Goal: Book appointment/travel/reservation

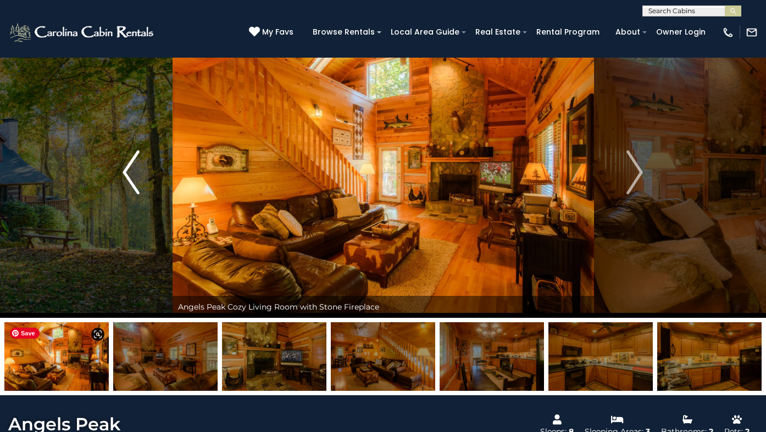
scroll to position [30, 0]
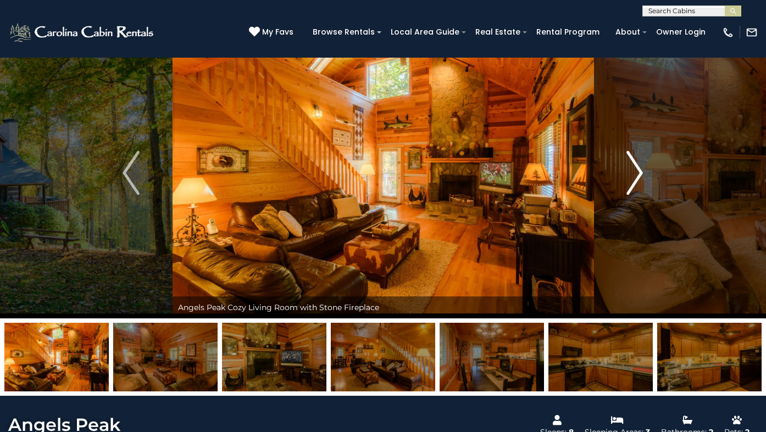
click at [625, 175] on button "Next" at bounding box center [634, 172] width 82 height 291
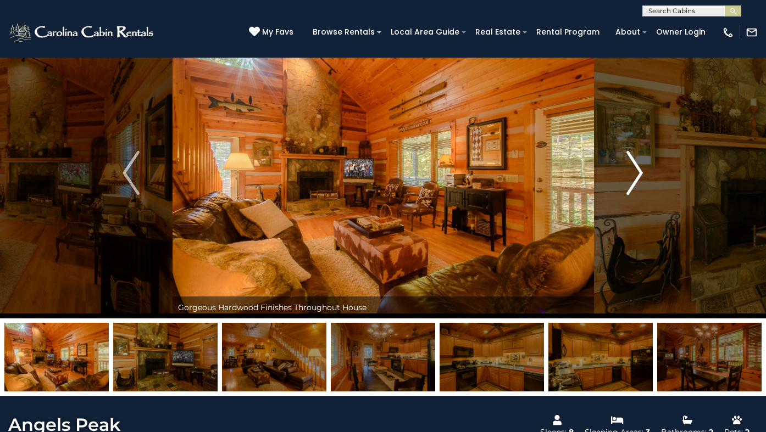
click at [625, 175] on button "Next" at bounding box center [634, 172] width 82 height 291
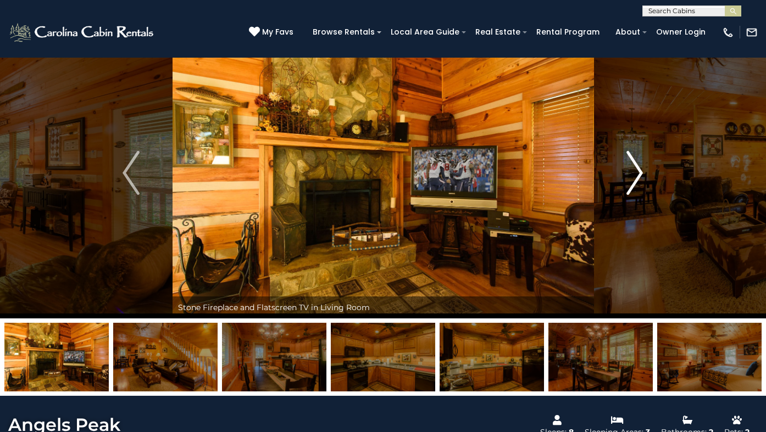
click at [625, 175] on button "Next" at bounding box center [634, 172] width 82 height 291
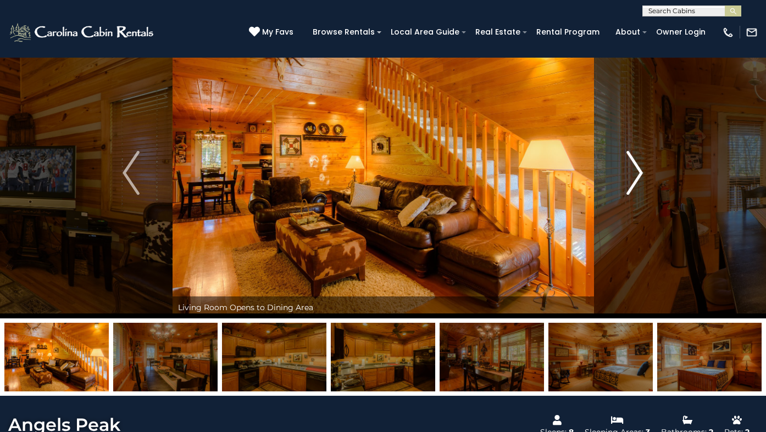
click at [625, 175] on button "Next" at bounding box center [634, 172] width 82 height 291
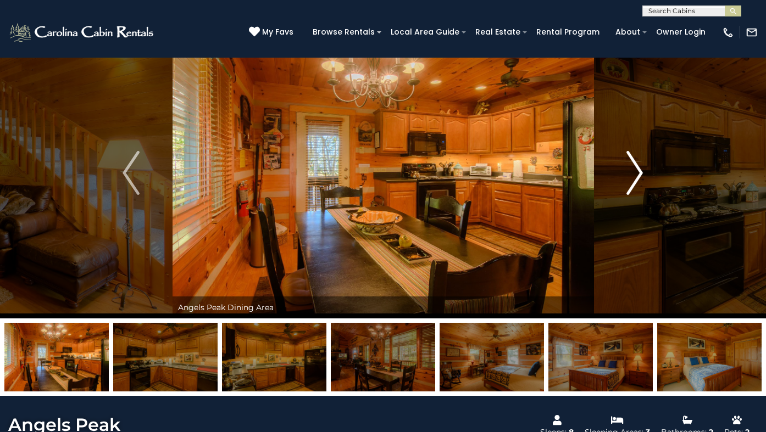
click at [625, 175] on button "Next" at bounding box center [634, 172] width 82 height 291
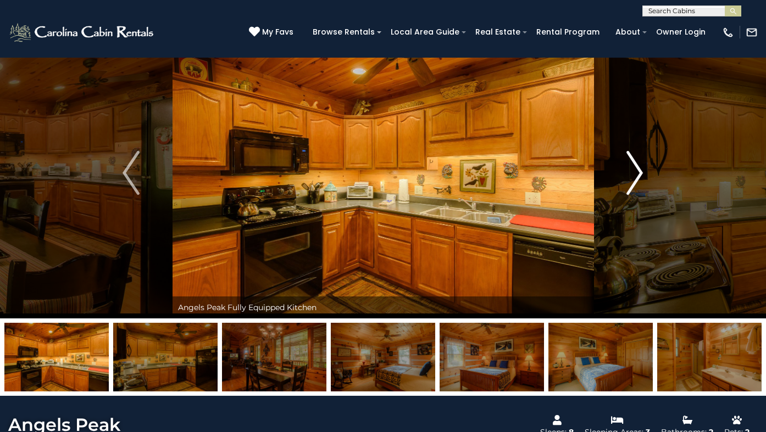
click at [625, 175] on button "Next" at bounding box center [634, 172] width 82 height 291
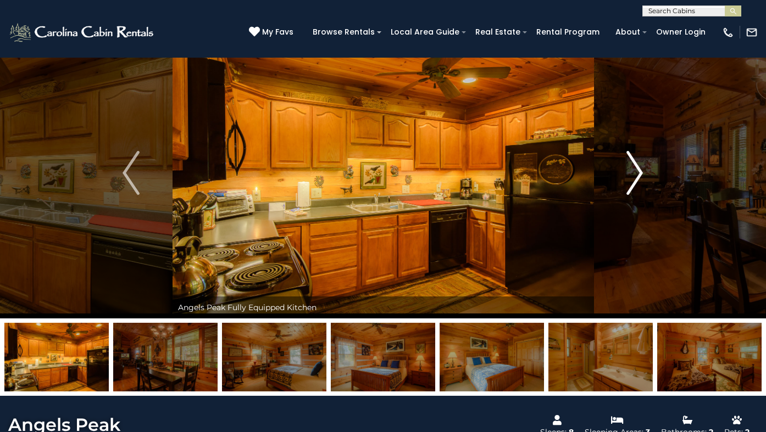
click at [625, 175] on button "Next" at bounding box center [634, 172] width 82 height 291
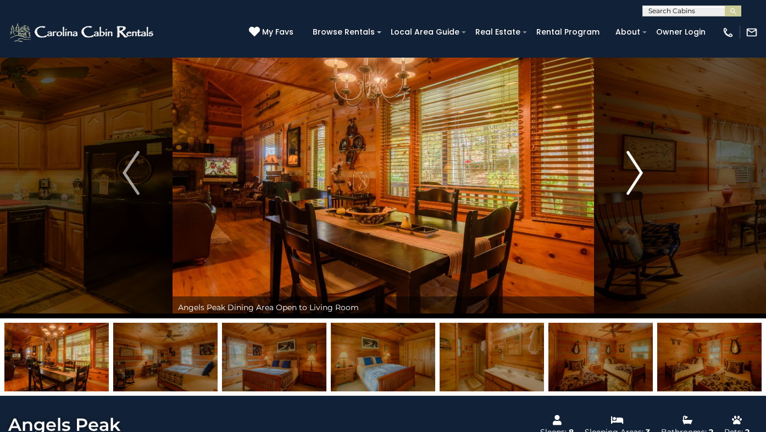
click at [625, 175] on button "Next" at bounding box center [634, 172] width 82 height 291
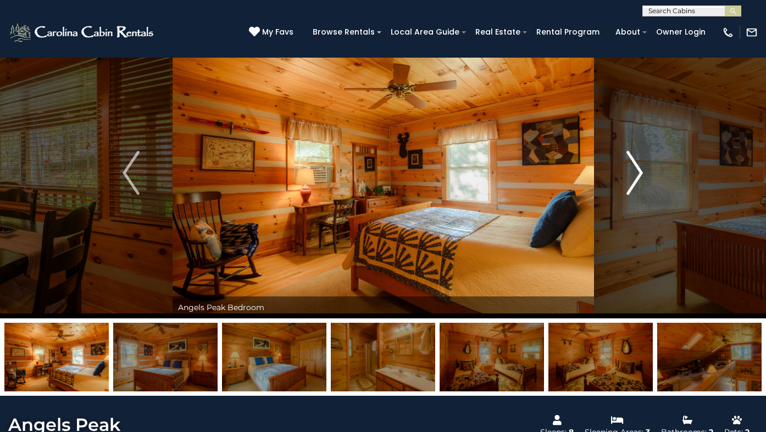
click at [625, 175] on button "Next" at bounding box center [634, 172] width 82 height 291
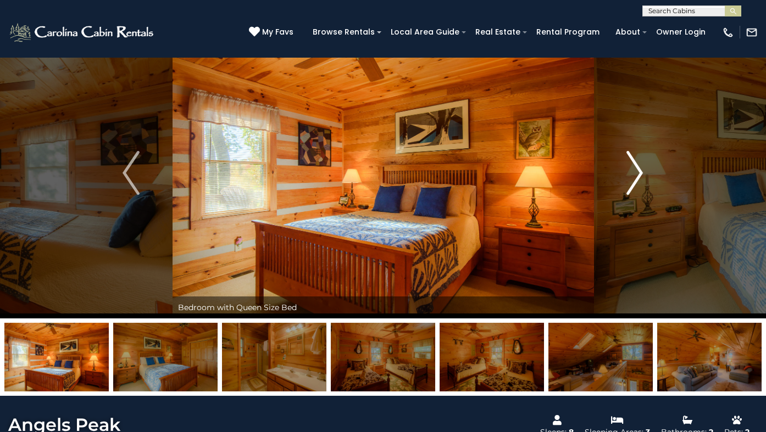
click at [625, 175] on button "Next" at bounding box center [634, 172] width 82 height 291
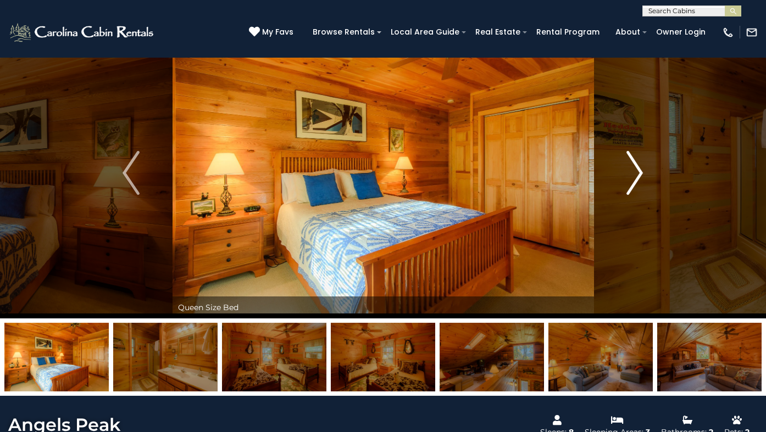
click at [625, 175] on button "Next" at bounding box center [634, 172] width 82 height 291
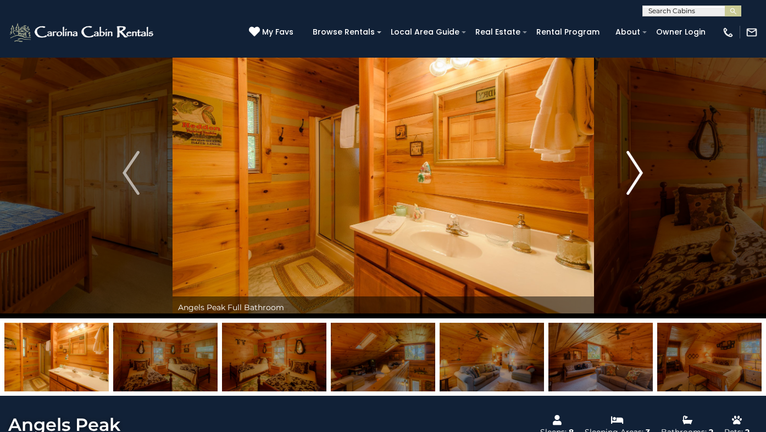
click at [625, 175] on button "Next" at bounding box center [634, 172] width 82 height 291
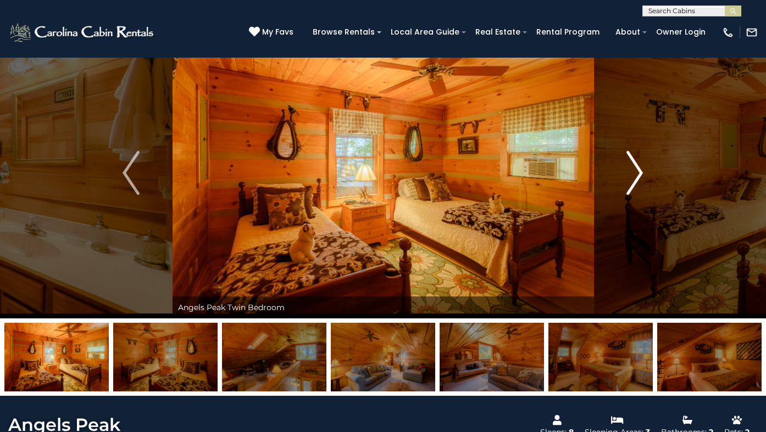
click at [625, 175] on button "Next" at bounding box center [634, 172] width 82 height 291
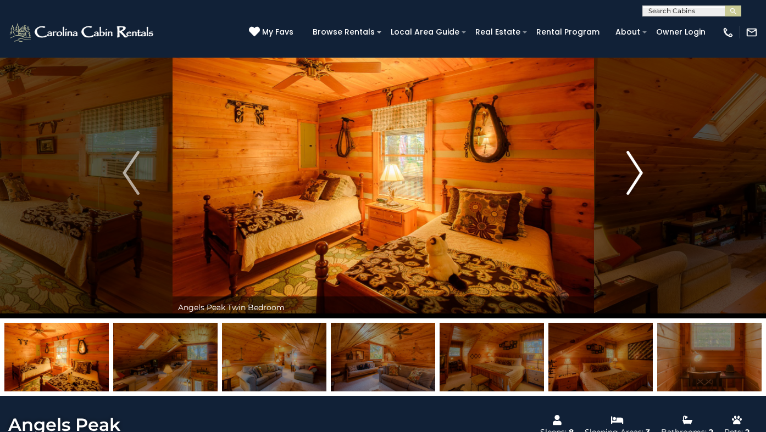
click at [625, 175] on button "Next" at bounding box center [634, 172] width 82 height 291
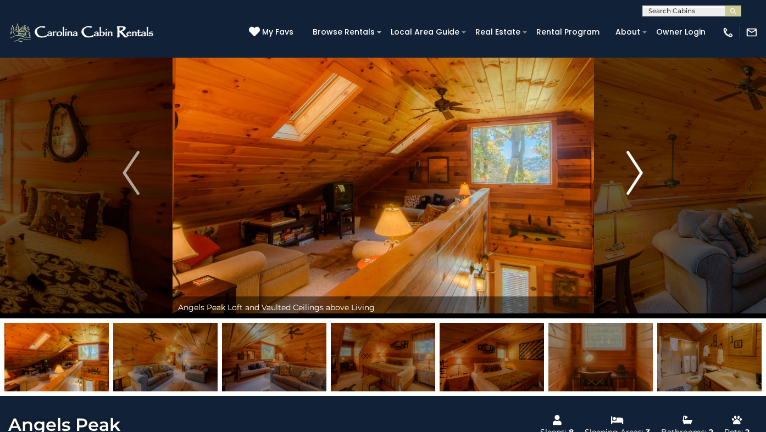
click at [625, 175] on button "Next" at bounding box center [634, 172] width 82 height 291
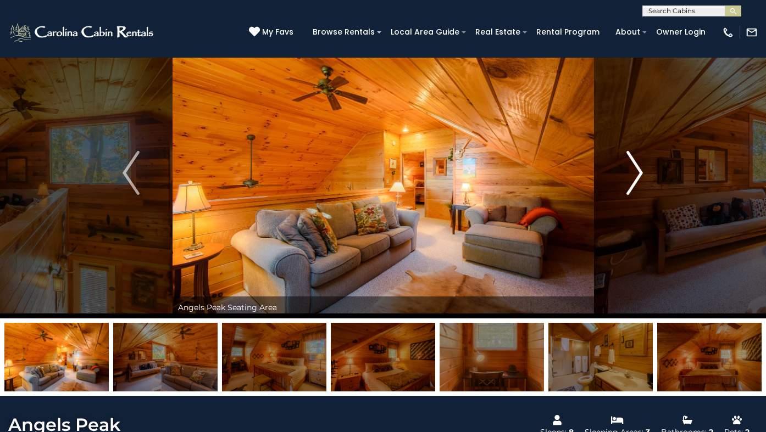
click at [625, 175] on button "Next" at bounding box center [634, 172] width 82 height 291
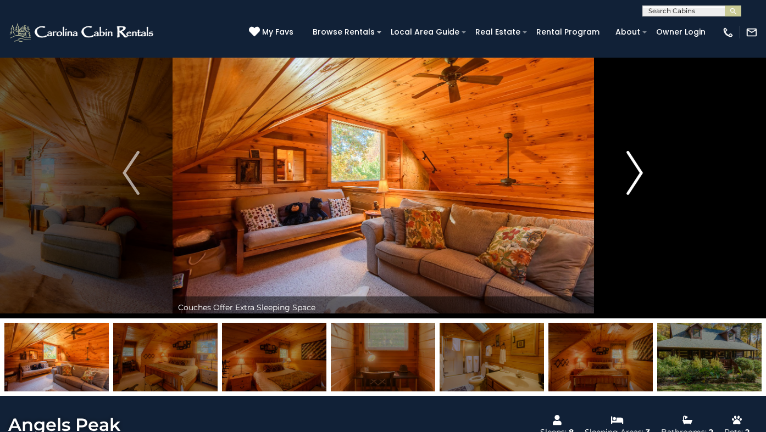
click at [625, 175] on button "Next" at bounding box center [634, 172] width 82 height 291
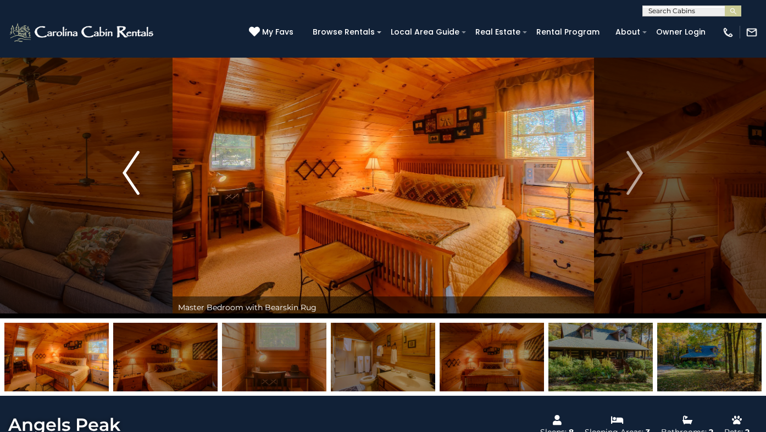
click at [136, 171] on img "Previous" at bounding box center [131, 173] width 16 height 44
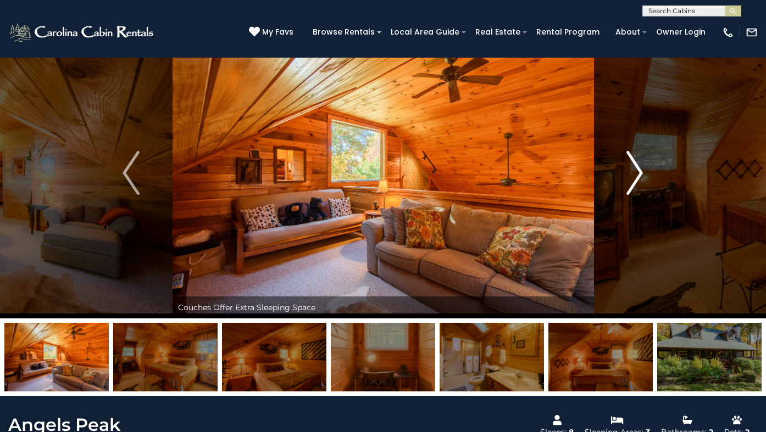
click at [638, 165] on img "Next" at bounding box center [634, 173] width 16 height 44
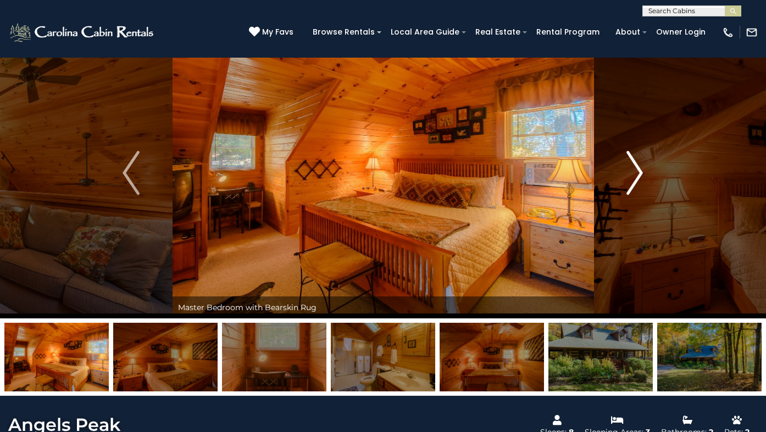
click at [638, 165] on img "Next" at bounding box center [634, 173] width 16 height 44
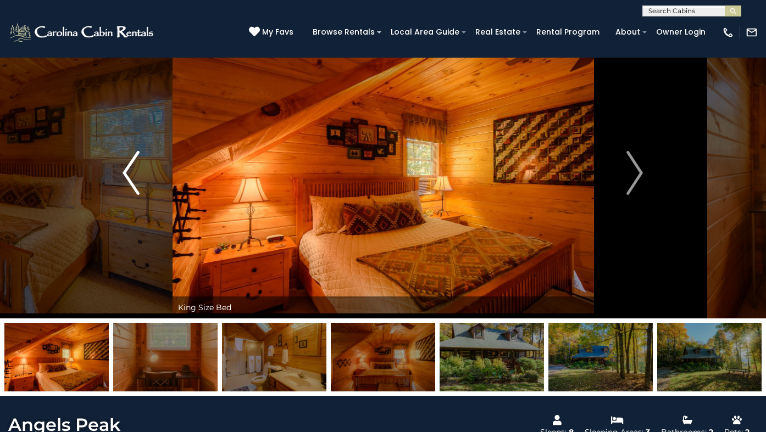
click at [137, 174] on img "Previous" at bounding box center [131, 173] width 16 height 44
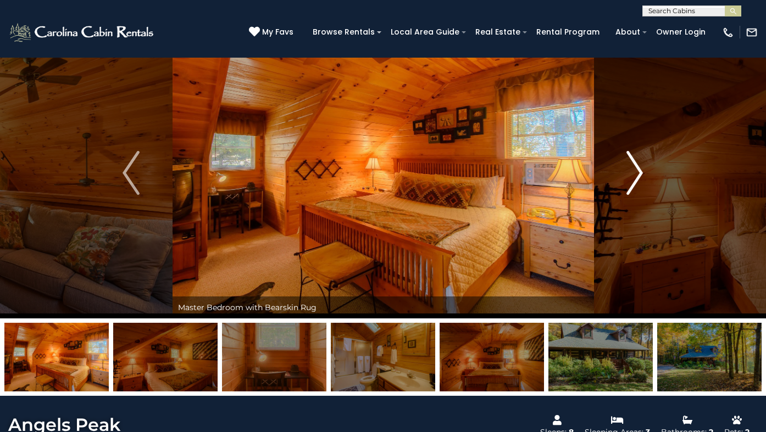
click at [642, 174] on img "Next" at bounding box center [634, 173] width 16 height 44
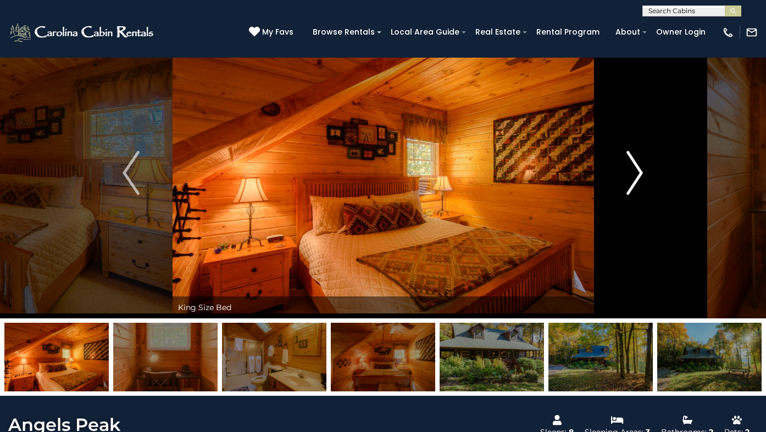
click at [642, 174] on img "Next" at bounding box center [634, 173] width 16 height 44
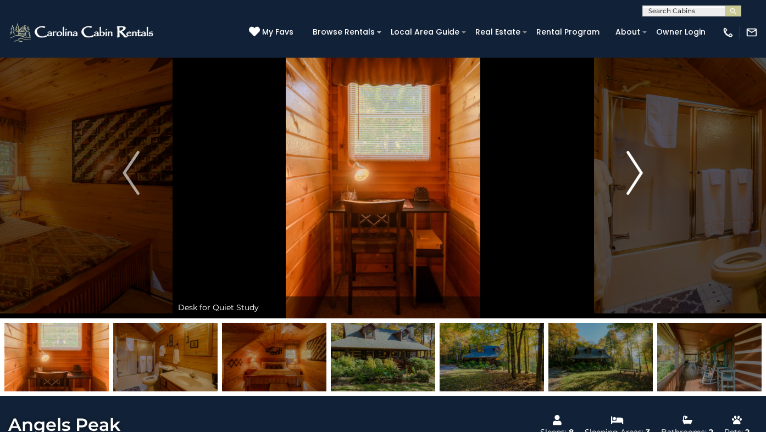
click at [642, 174] on img "Next" at bounding box center [634, 173] width 16 height 44
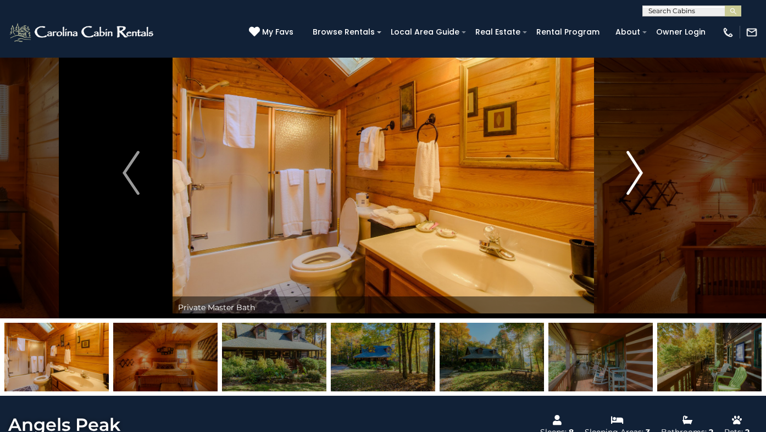
click at [642, 174] on img "Next" at bounding box center [634, 173] width 16 height 44
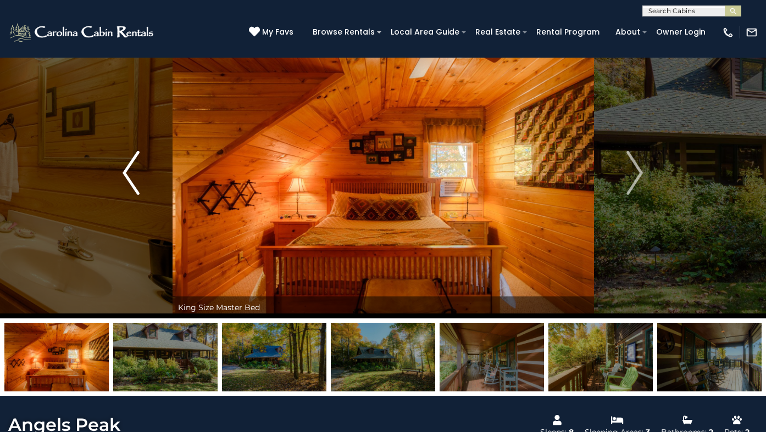
click at [133, 181] on img "Previous" at bounding box center [131, 173] width 16 height 44
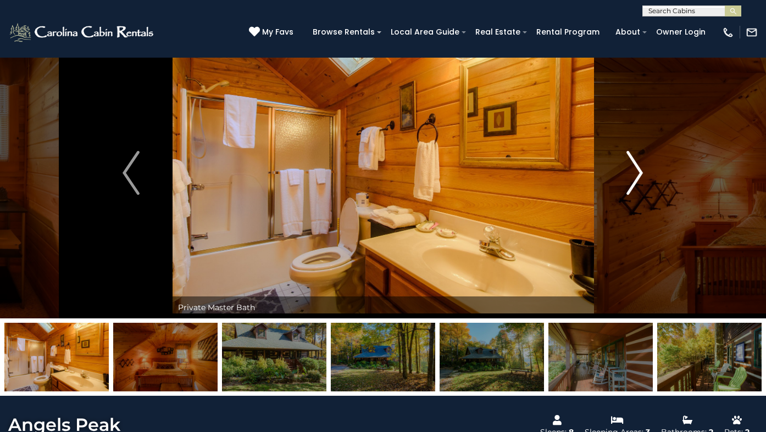
click at [639, 170] on img "Next" at bounding box center [634, 173] width 16 height 44
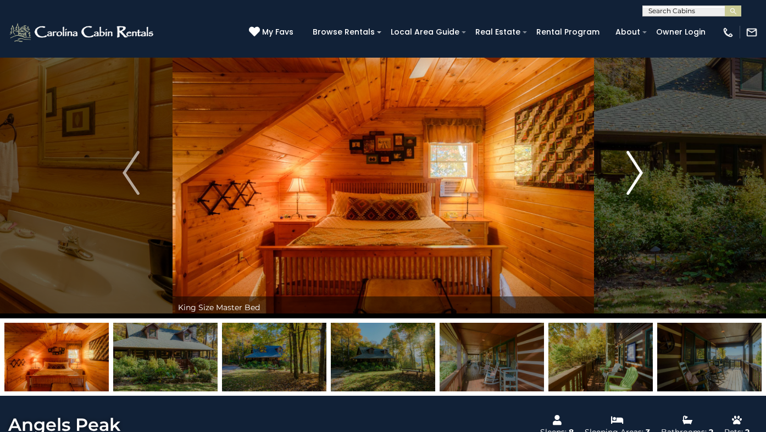
click at [639, 170] on img "Next" at bounding box center [634, 173] width 16 height 44
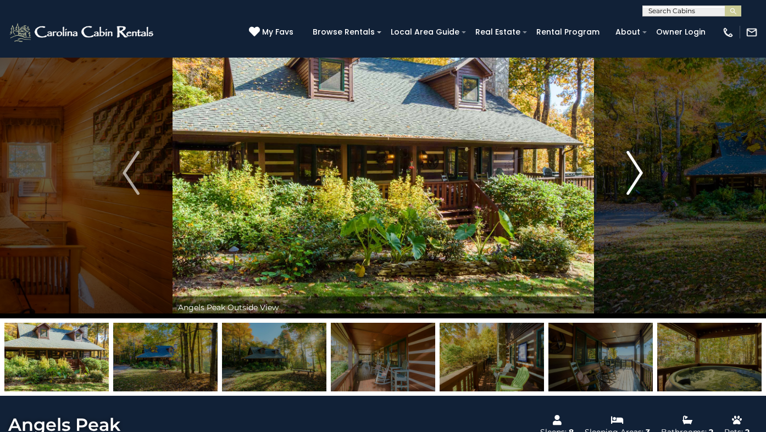
click at [639, 170] on img "Next" at bounding box center [634, 173] width 16 height 44
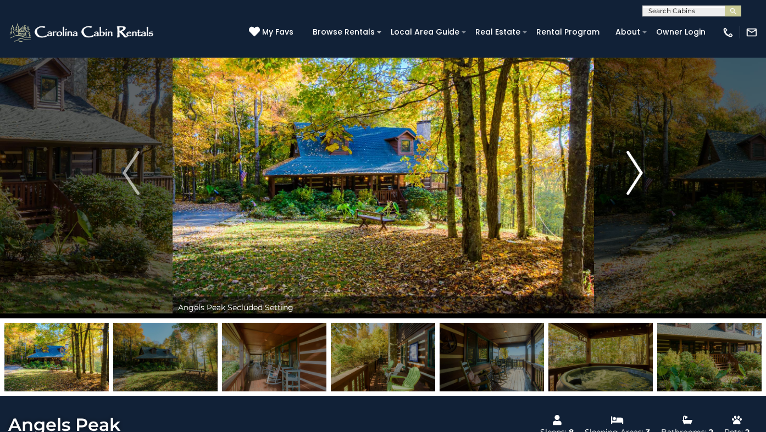
click at [639, 170] on img "Next" at bounding box center [634, 173] width 16 height 44
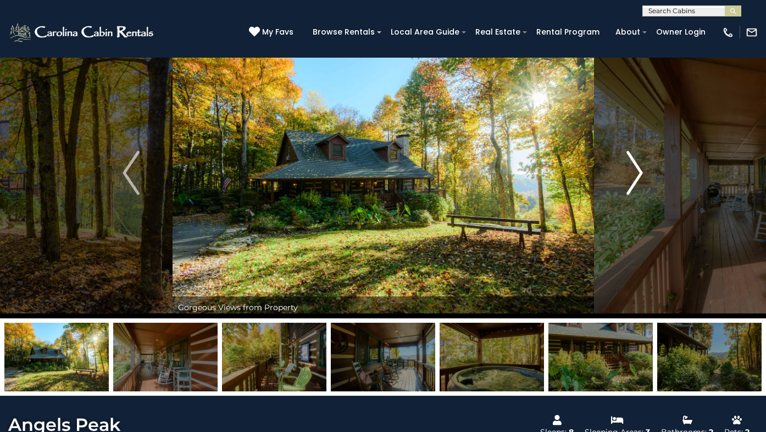
click at [639, 170] on img "Next" at bounding box center [634, 173] width 16 height 44
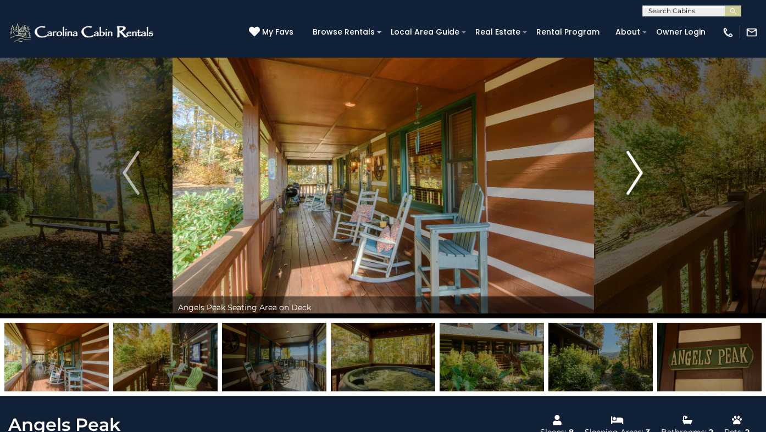
click at [639, 170] on img "Next" at bounding box center [634, 173] width 16 height 44
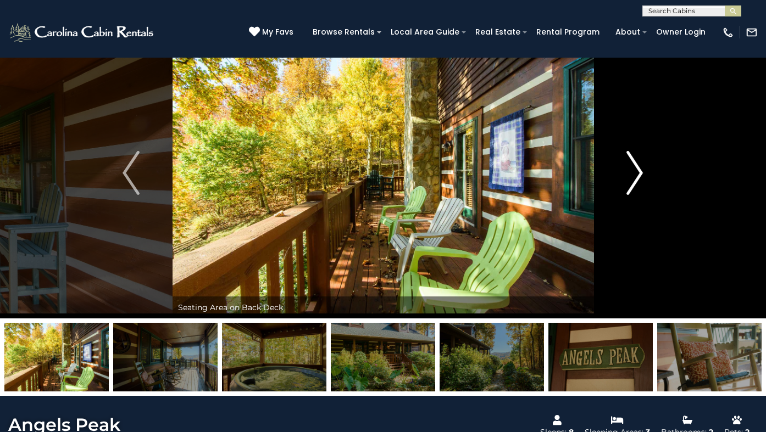
click at [639, 170] on img "Next" at bounding box center [634, 173] width 16 height 44
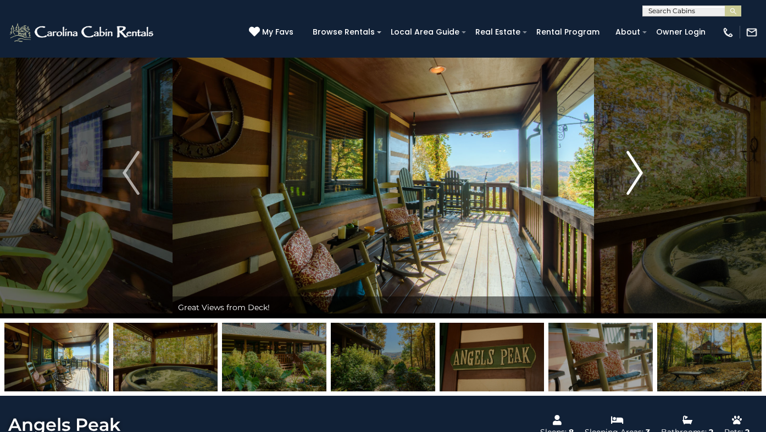
click at [639, 170] on img "Next" at bounding box center [634, 173] width 16 height 44
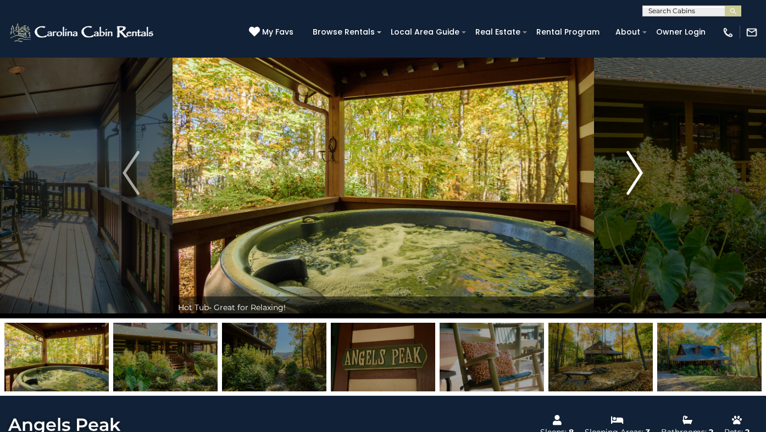
click at [639, 170] on img "Next" at bounding box center [634, 173] width 16 height 44
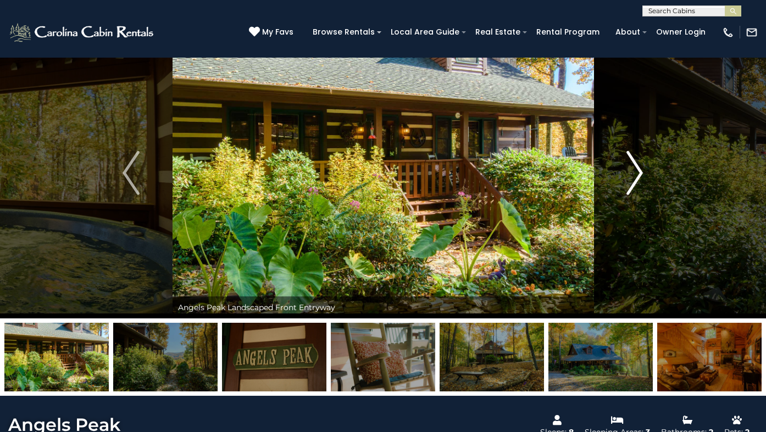
click at [639, 170] on img "Next" at bounding box center [634, 173] width 16 height 44
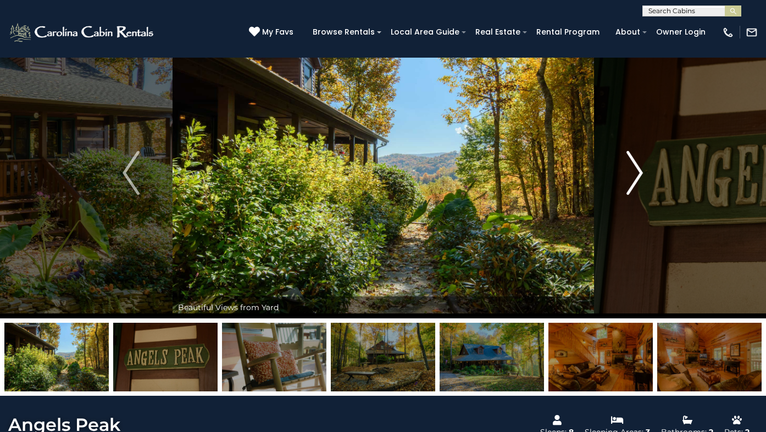
click at [639, 170] on img "Next" at bounding box center [634, 173] width 16 height 44
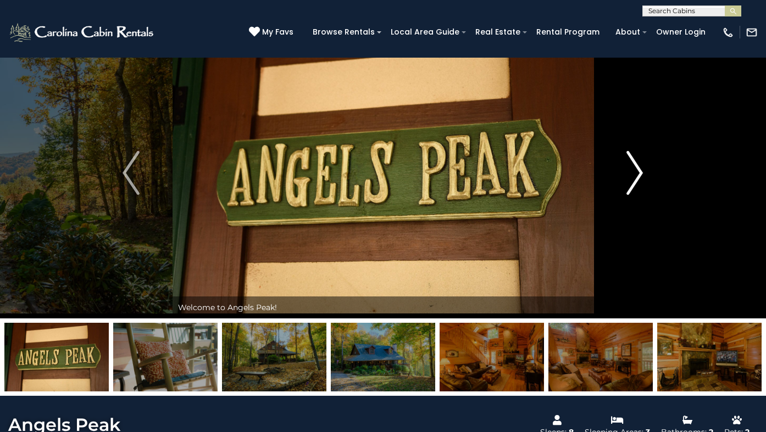
click at [639, 170] on img "Next" at bounding box center [634, 173] width 16 height 44
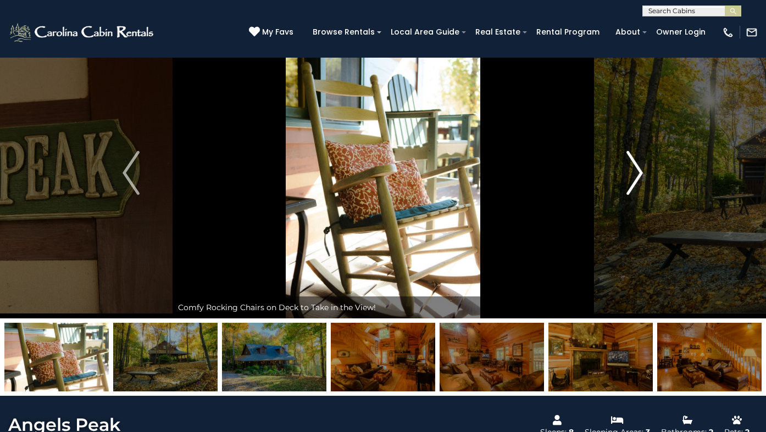
click at [639, 170] on img "Next" at bounding box center [634, 173] width 16 height 44
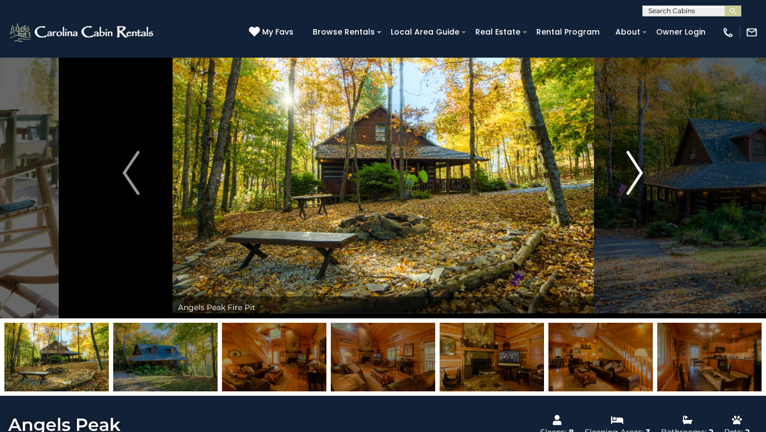
click at [639, 170] on img "Next" at bounding box center [634, 173] width 16 height 44
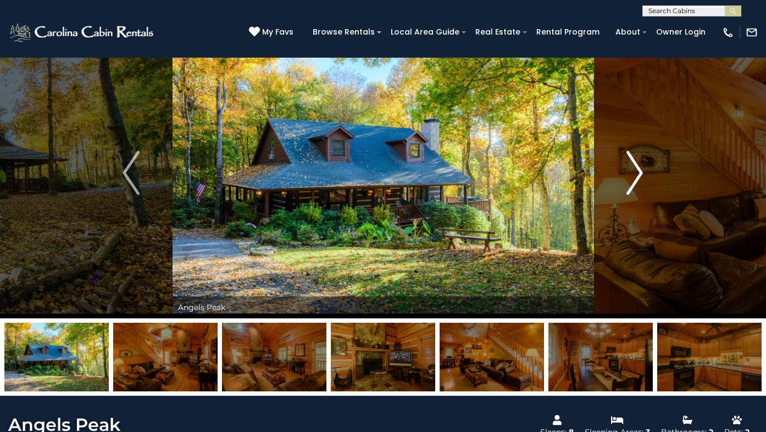
click at [639, 170] on img "Next" at bounding box center [634, 173] width 16 height 44
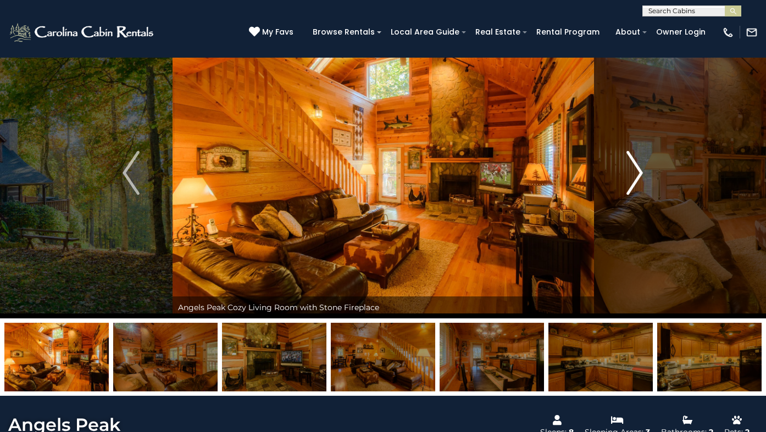
click at [639, 170] on img "Next" at bounding box center [634, 173] width 16 height 44
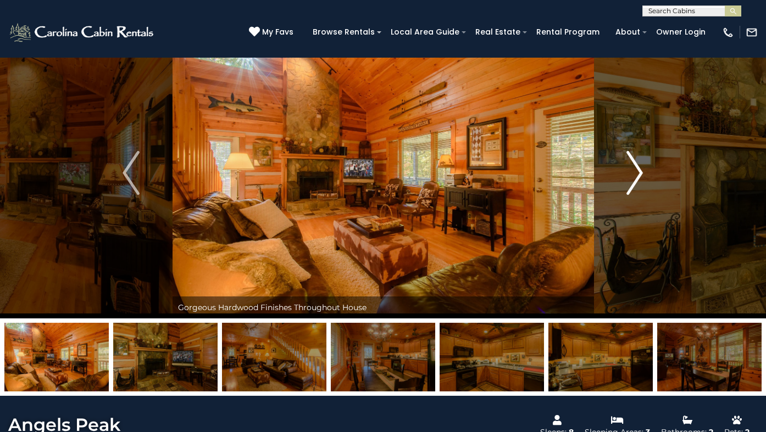
click at [639, 170] on img "Next" at bounding box center [634, 173] width 16 height 44
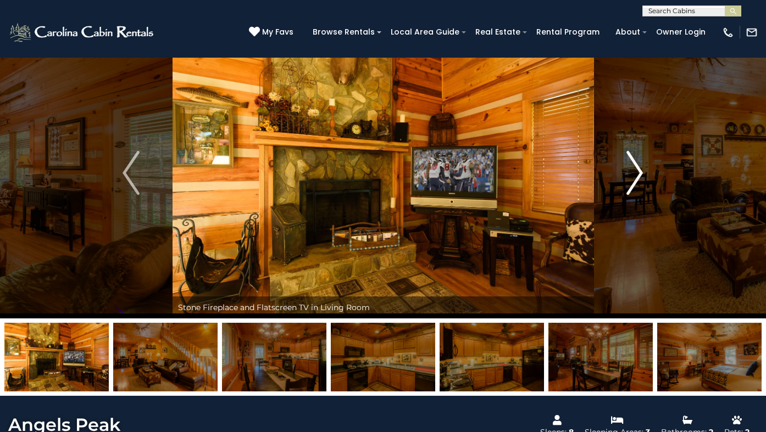
click at [639, 170] on img "Next" at bounding box center [634, 173] width 16 height 44
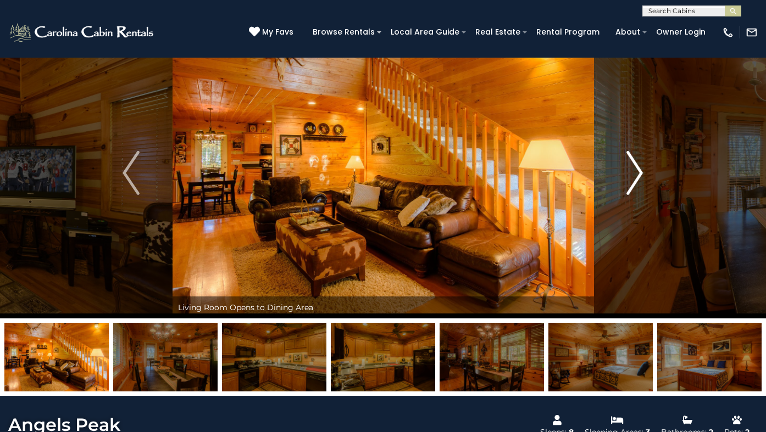
click at [639, 170] on img "Next" at bounding box center [634, 173] width 16 height 44
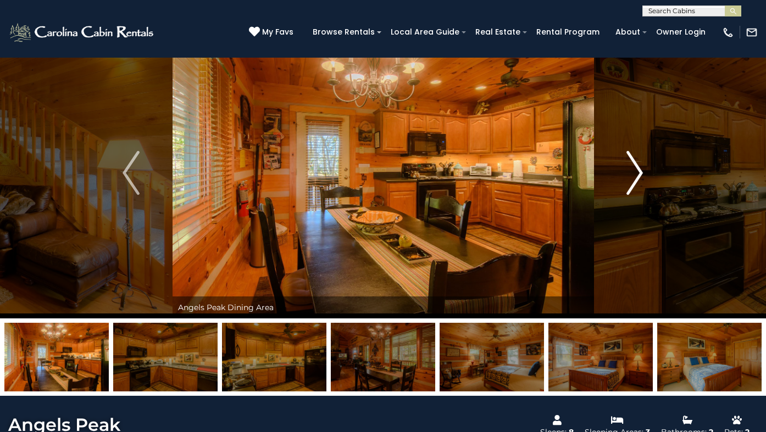
click at [639, 170] on img "Next" at bounding box center [634, 173] width 16 height 44
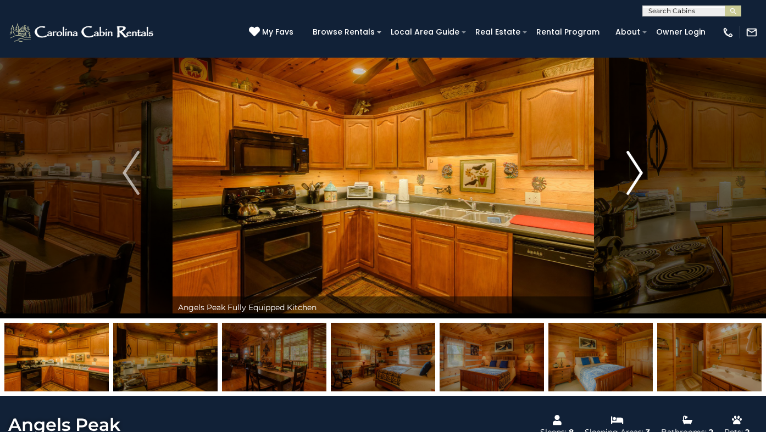
click at [639, 170] on img "Next" at bounding box center [634, 173] width 16 height 44
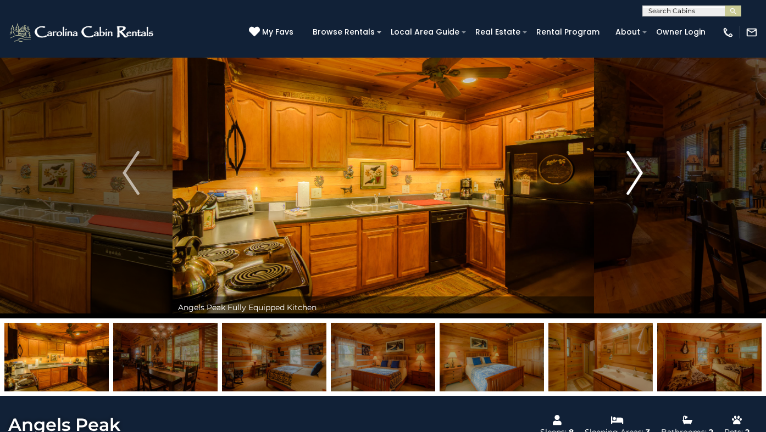
click at [639, 170] on img "Next" at bounding box center [634, 173] width 16 height 44
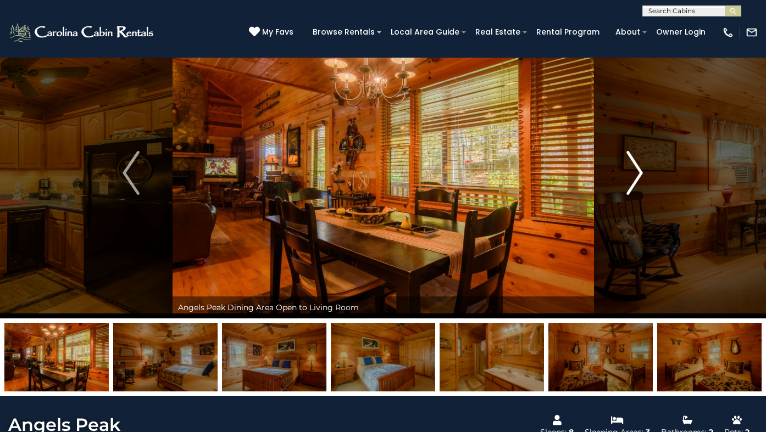
click at [639, 170] on img "Next" at bounding box center [634, 173] width 16 height 44
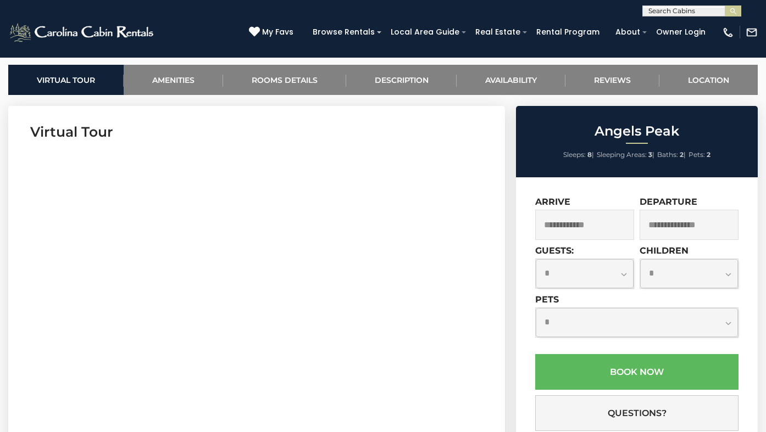
scroll to position [444, 0]
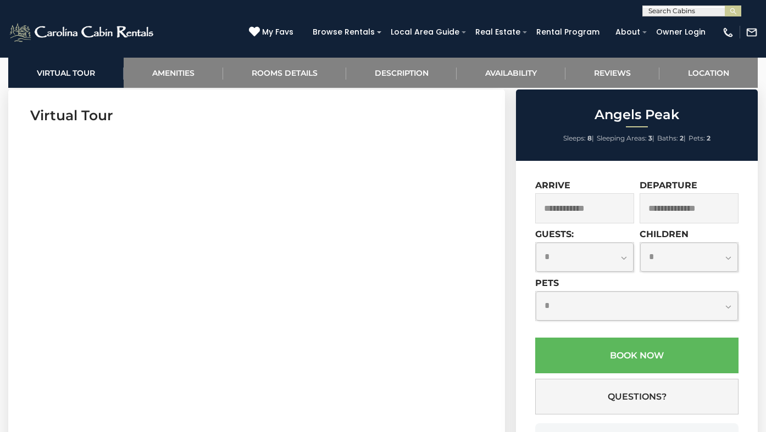
click at [585, 205] on input "text" at bounding box center [584, 208] width 99 height 30
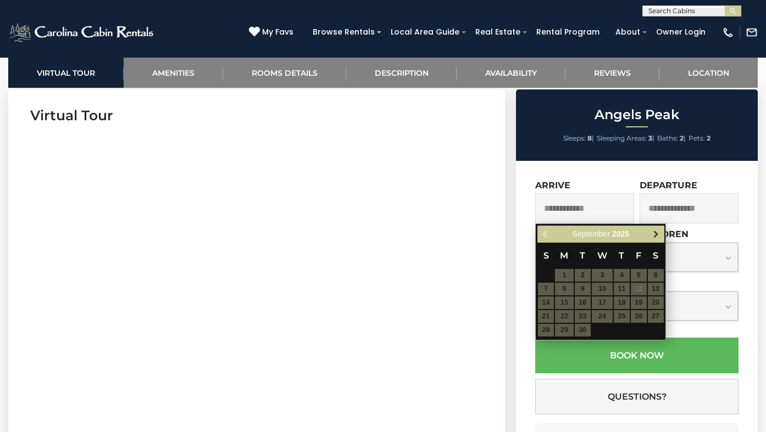
click at [658, 230] on span "Next" at bounding box center [656, 234] width 9 height 9
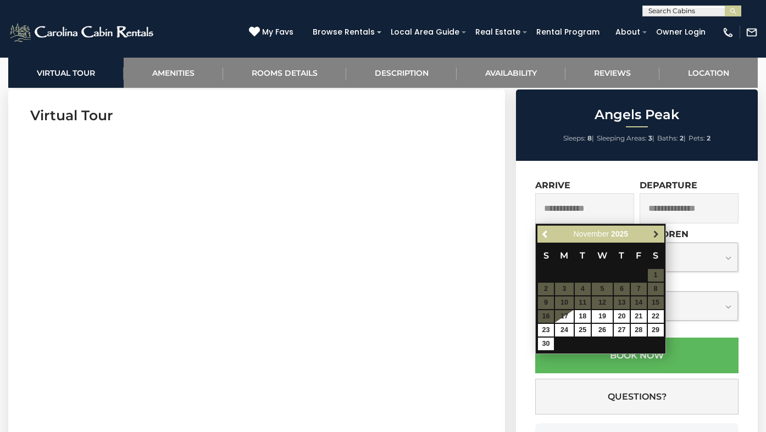
click at [659, 236] on span "Next" at bounding box center [656, 234] width 9 height 9
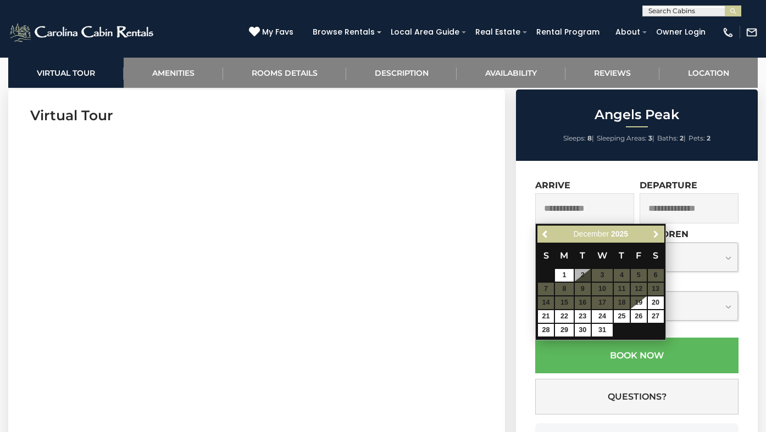
click at [659, 236] on span "Next" at bounding box center [656, 234] width 9 height 9
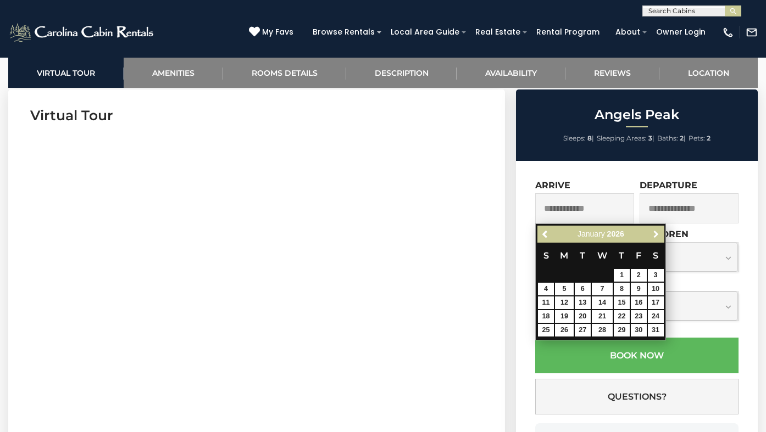
click at [659, 236] on span "Next" at bounding box center [656, 234] width 9 height 9
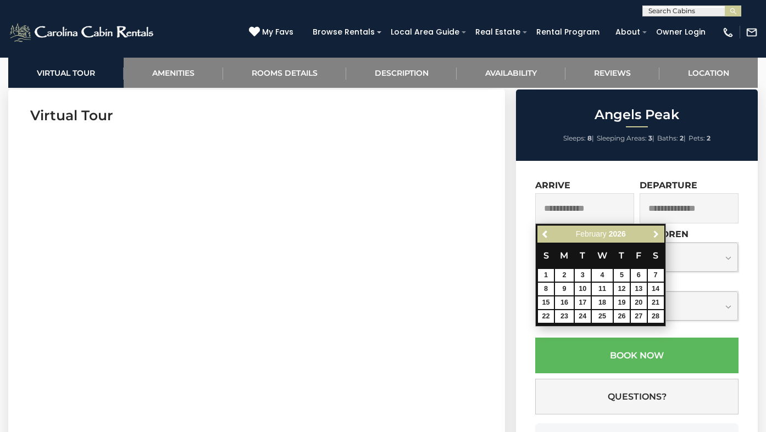
click at [659, 236] on span "Next" at bounding box center [656, 234] width 9 height 9
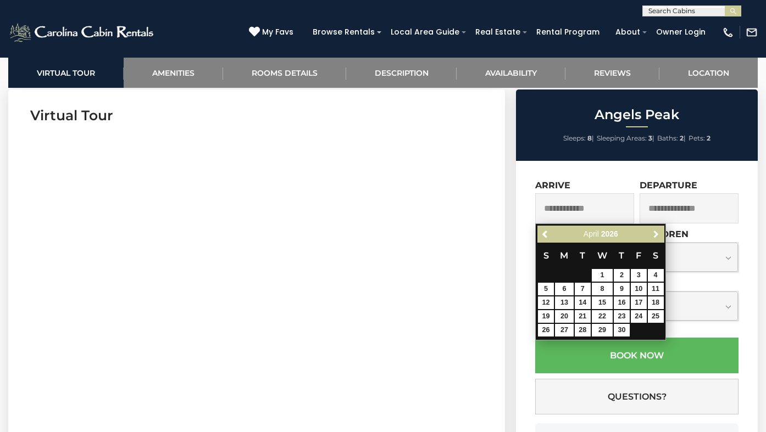
click at [659, 236] on span "Next" at bounding box center [656, 234] width 9 height 9
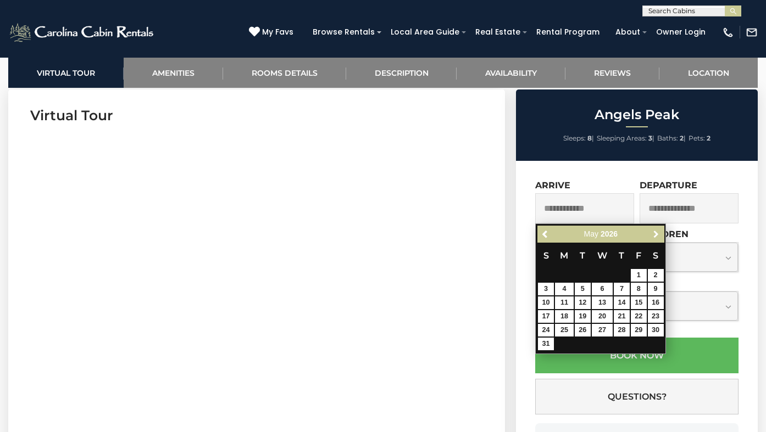
click at [659, 236] on span "Next" at bounding box center [656, 234] width 9 height 9
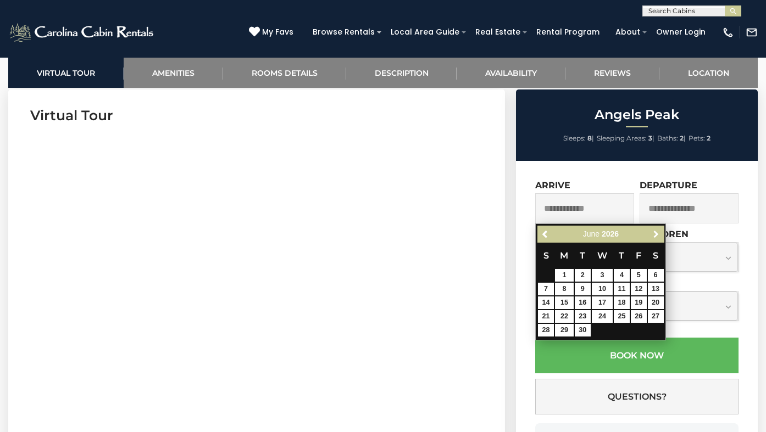
click at [659, 236] on span "Next" at bounding box center [656, 234] width 9 height 9
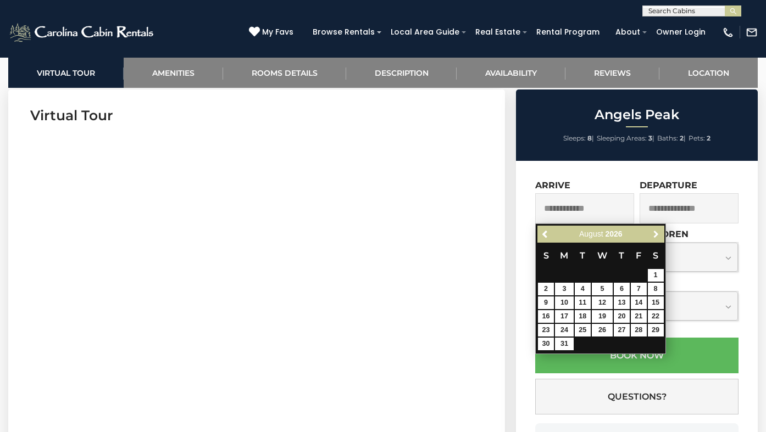
click at [659, 236] on span "Next" at bounding box center [656, 234] width 9 height 9
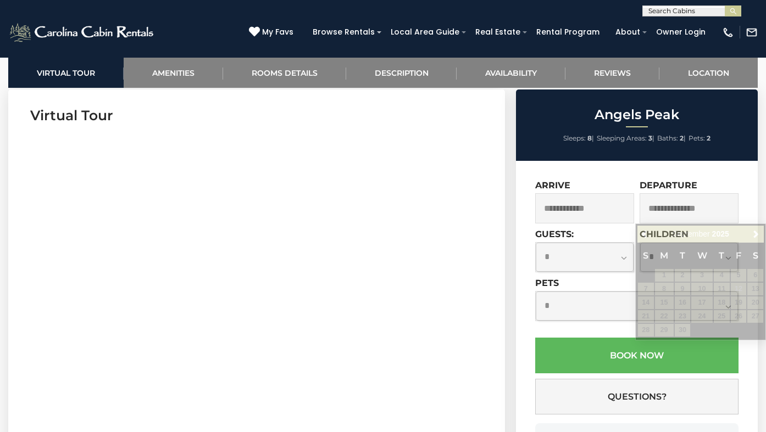
click at [528, 259] on div "**********" at bounding box center [637, 334] width 242 height 346
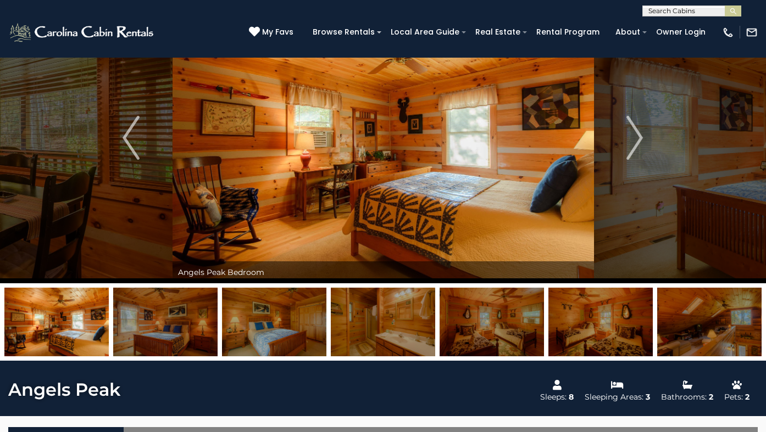
scroll to position [0, 0]
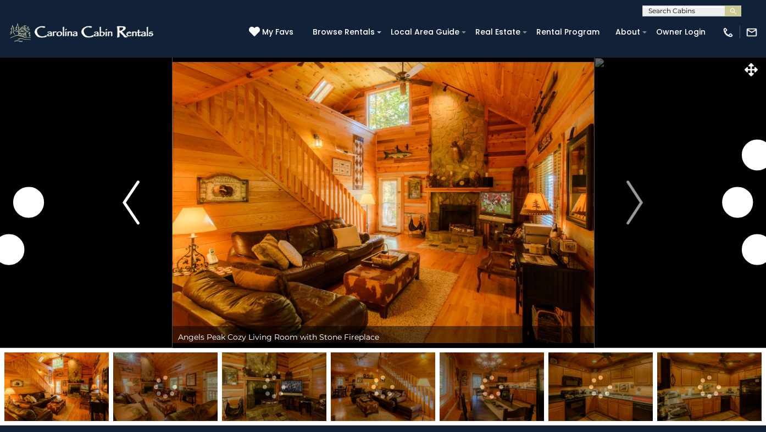
click at [129, 209] on img "Previous" at bounding box center [131, 203] width 16 height 44
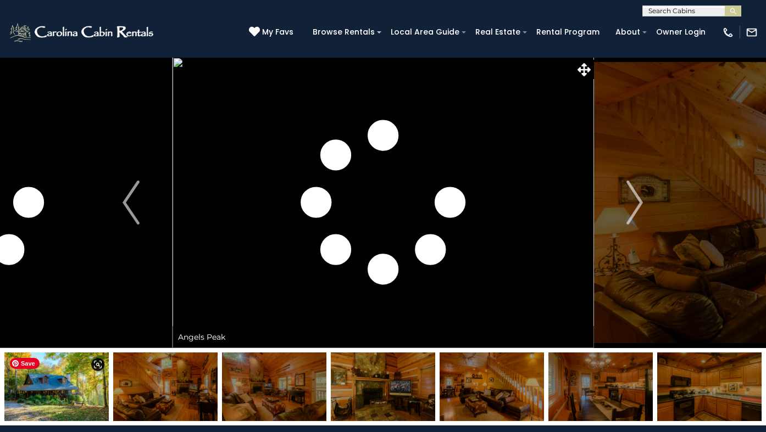
click at [91, 370] on img at bounding box center [56, 387] width 104 height 69
click at [59, 399] on img at bounding box center [56, 387] width 104 height 69
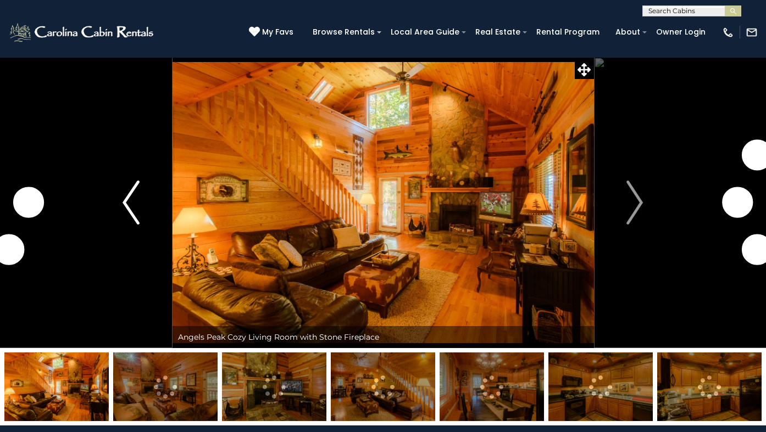
click at [129, 202] on img "Previous" at bounding box center [131, 203] width 16 height 44
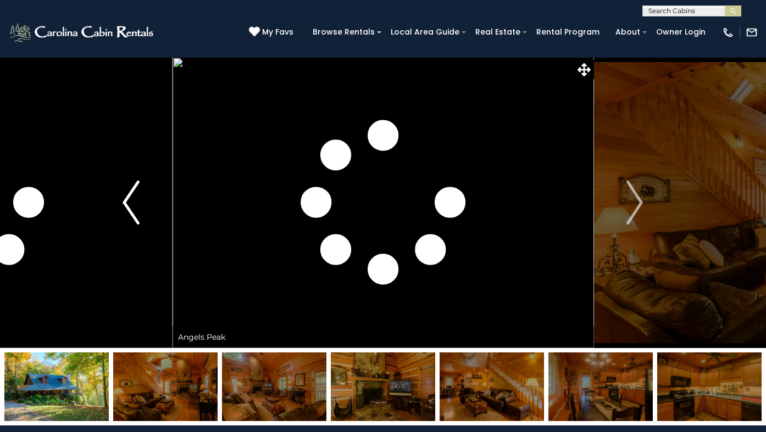
click at [129, 202] on img "Previous" at bounding box center [131, 203] width 16 height 44
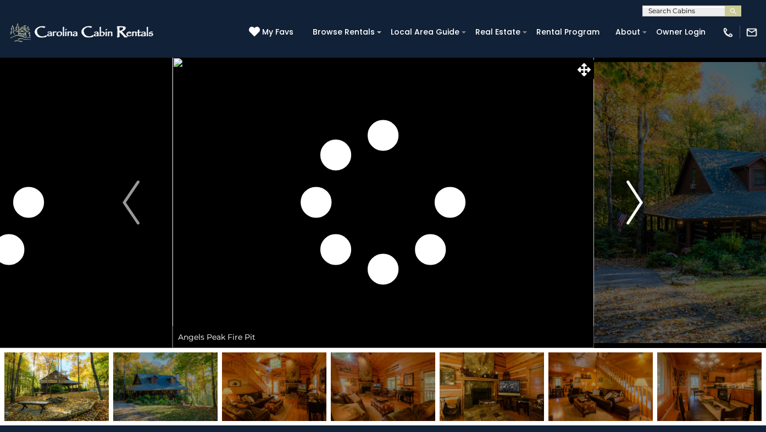
click at [633, 194] on img "Next" at bounding box center [634, 203] width 16 height 44
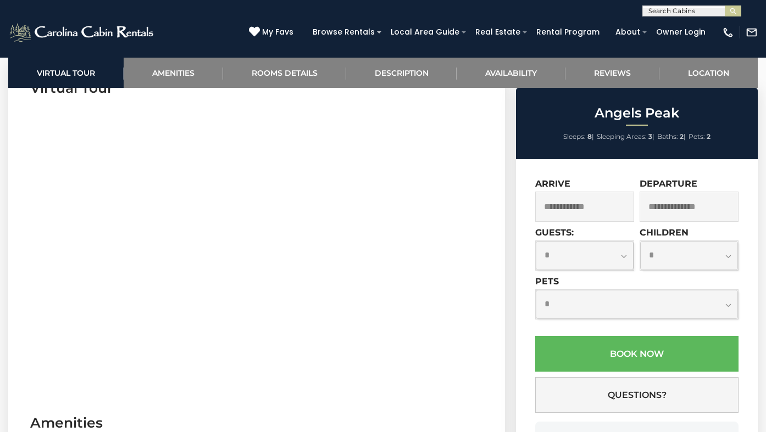
scroll to position [472, 0]
select select "*"
click option "*" at bounding box center [0, 0] width 0 height 0
select select "*"
click option "*" at bounding box center [0, 0] width 0 height 0
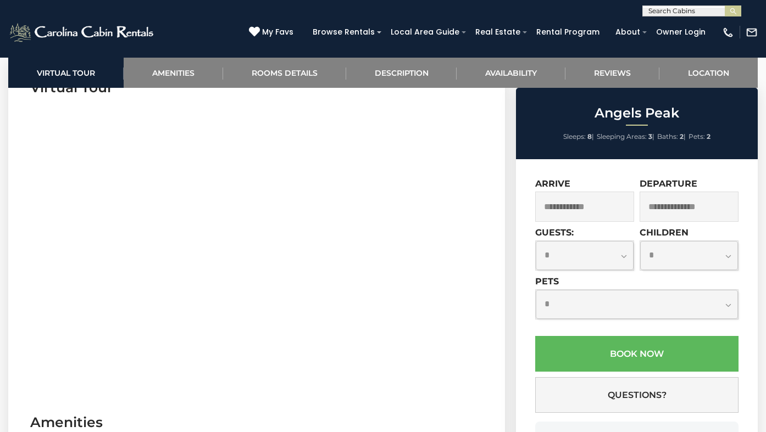
click at [576, 207] on input "text" at bounding box center [584, 207] width 99 height 30
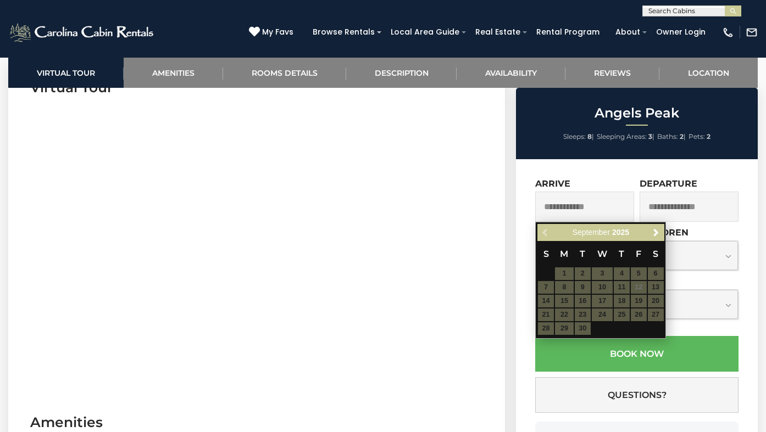
click at [641, 290] on table "S M T W T F S 1 2 3 4 5 6 7 8 9 10 11 12 13 14 15 16 17 18 19 20 21 22 23 24 25…" at bounding box center [600, 288] width 126 height 94
click at [749, 277] on div "**********" at bounding box center [637, 332] width 242 height 346
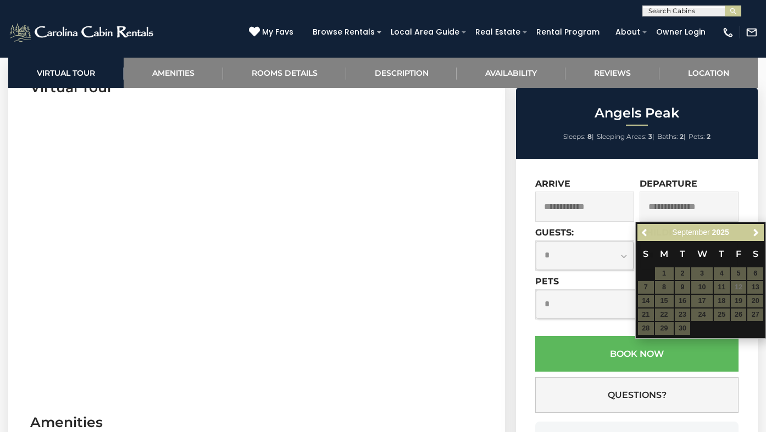
click at [524, 388] on div "**********" at bounding box center [637, 332] width 242 height 346
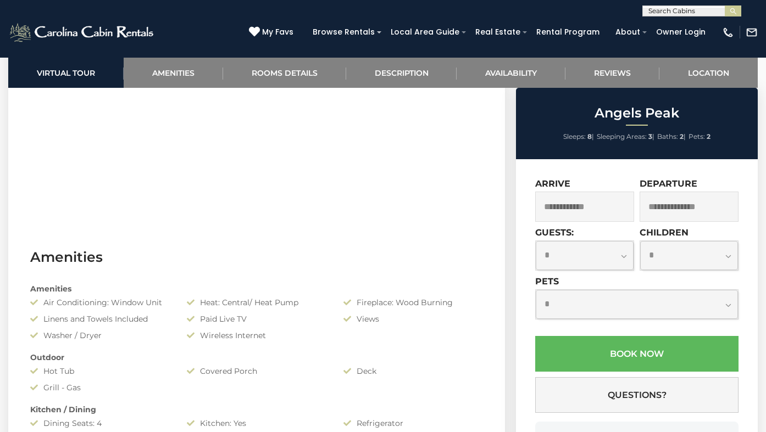
scroll to position [0, 0]
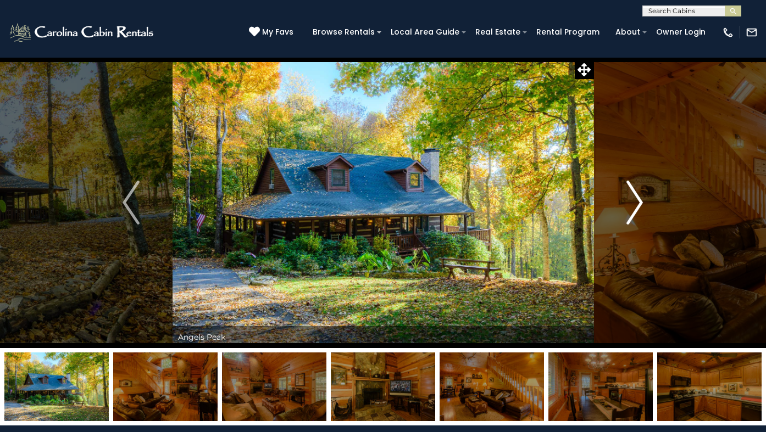
click at [635, 199] on img "Next" at bounding box center [634, 203] width 16 height 44
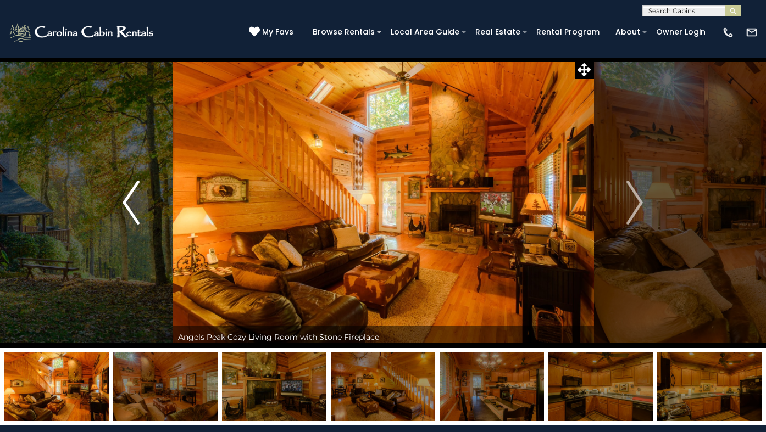
click at [137, 213] on img "Previous" at bounding box center [131, 203] width 16 height 44
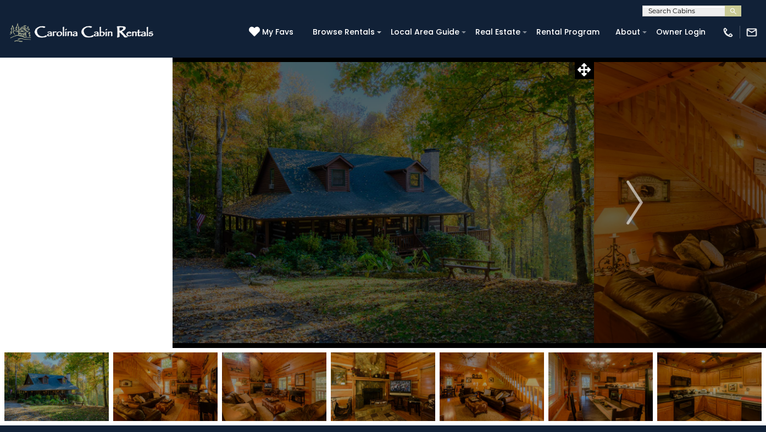
click at [137, 213] on img "Previous" at bounding box center [131, 203] width 16 height 44
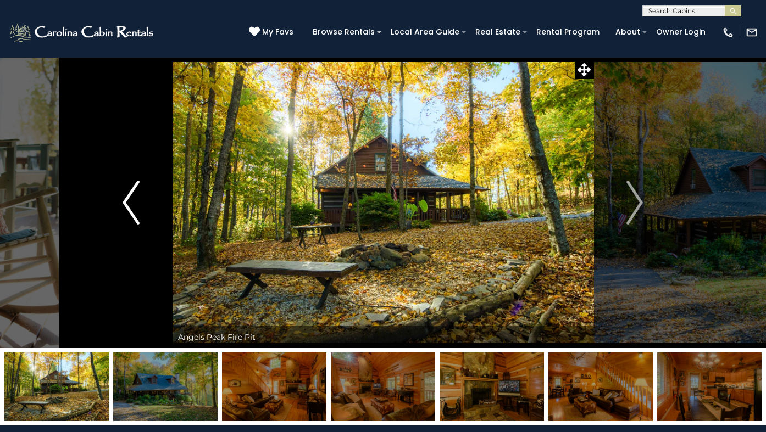
click at [137, 213] on img "Previous" at bounding box center [131, 203] width 16 height 44
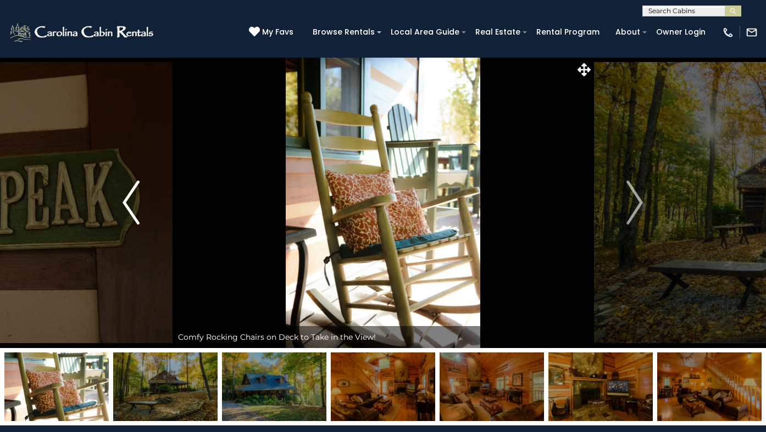
click at [137, 213] on img "Previous" at bounding box center [131, 203] width 16 height 44
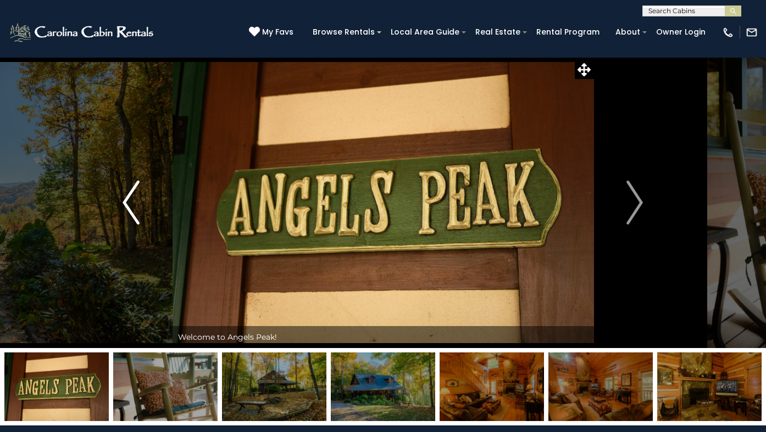
click at [149, 218] on button "Previous" at bounding box center [131, 202] width 82 height 291
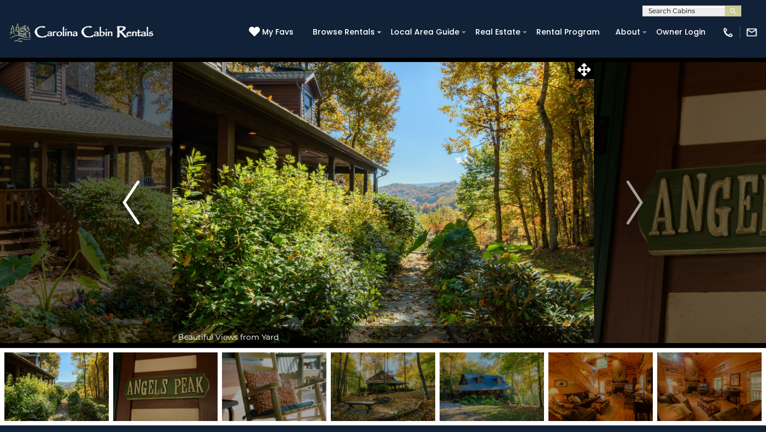
click at [144, 218] on button "Previous" at bounding box center [131, 202] width 82 height 291
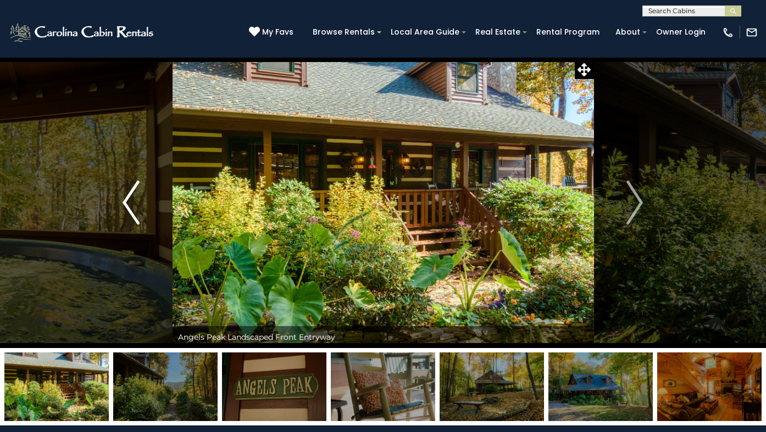
click at [144, 218] on button "Previous" at bounding box center [131, 202] width 82 height 291
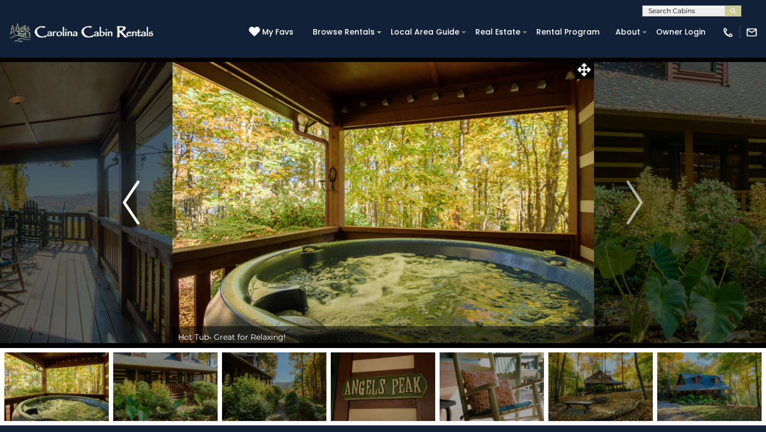
click at [144, 218] on button "Previous" at bounding box center [131, 202] width 82 height 291
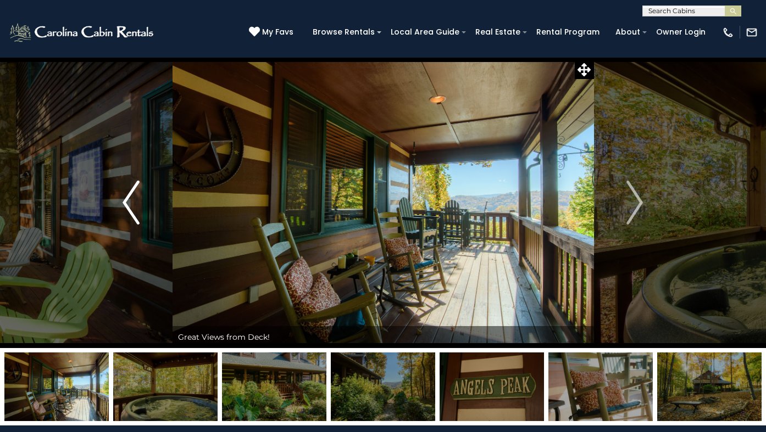
click at [144, 218] on button "Previous" at bounding box center [131, 202] width 82 height 291
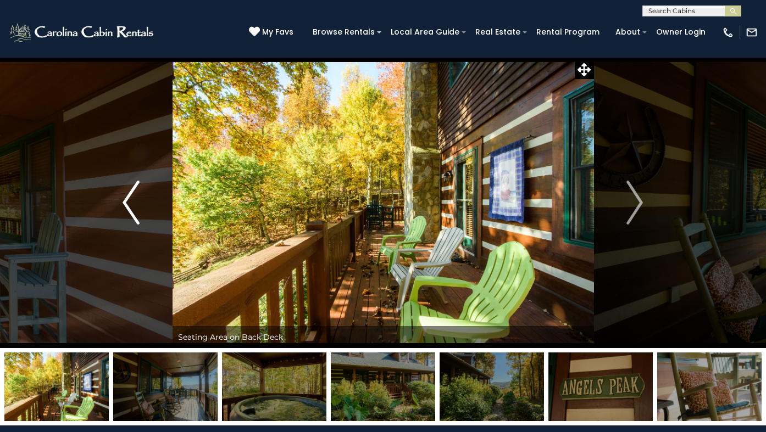
click at [144, 218] on button "Previous" at bounding box center [131, 202] width 82 height 291
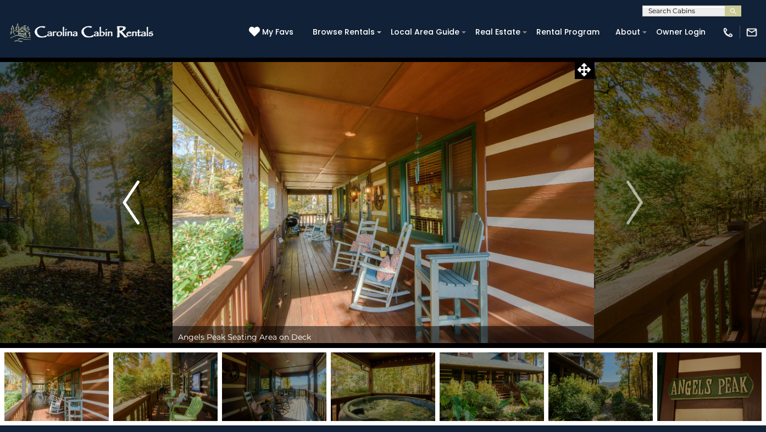
click at [144, 218] on button "Previous" at bounding box center [131, 202] width 82 height 291
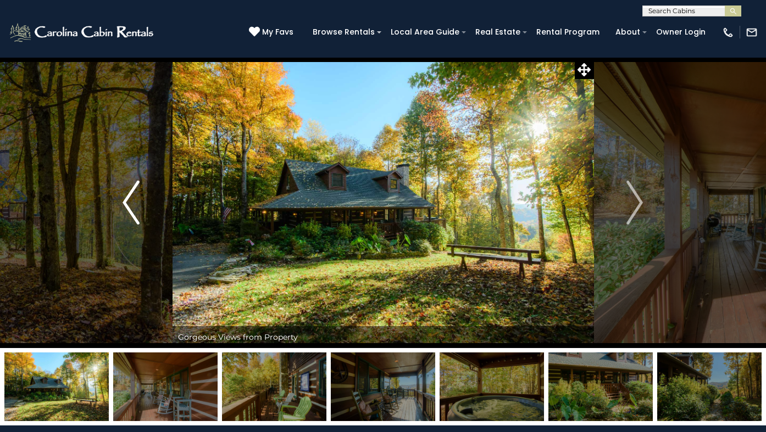
click at [144, 218] on button "Previous" at bounding box center [131, 202] width 82 height 291
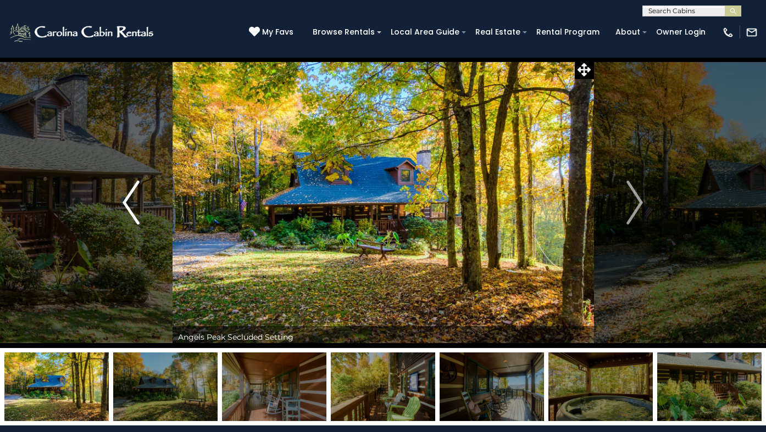
click at [144, 218] on button "Previous" at bounding box center [131, 202] width 82 height 291
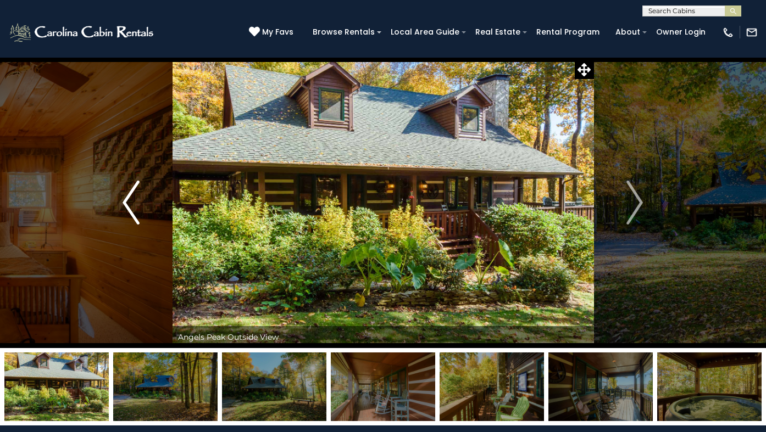
click at [144, 218] on button "Previous" at bounding box center [131, 202] width 82 height 291
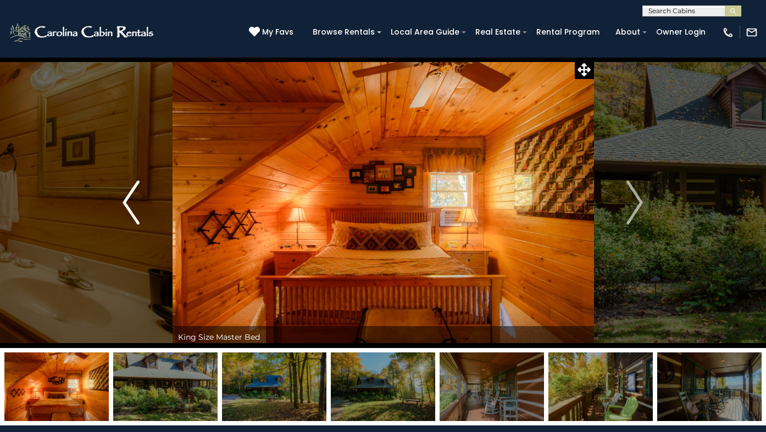
click at [144, 218] on button "Previous" at bounding box center [131, 202] width 82 height 291
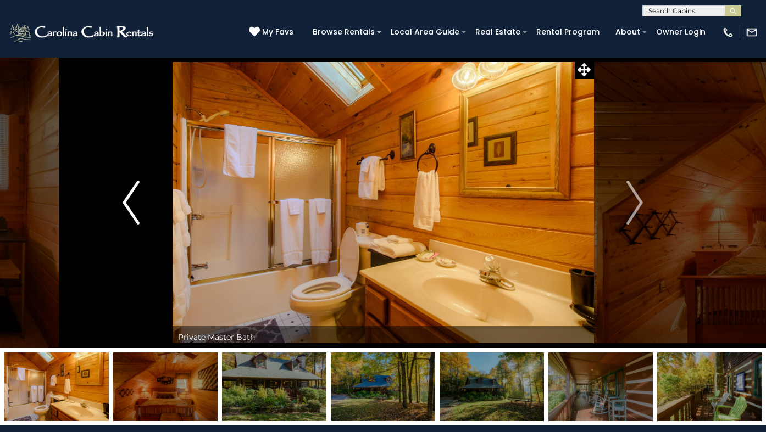
click at [144, 218] on button "Previous" at bounding box center [131, 202] width 82 height 291
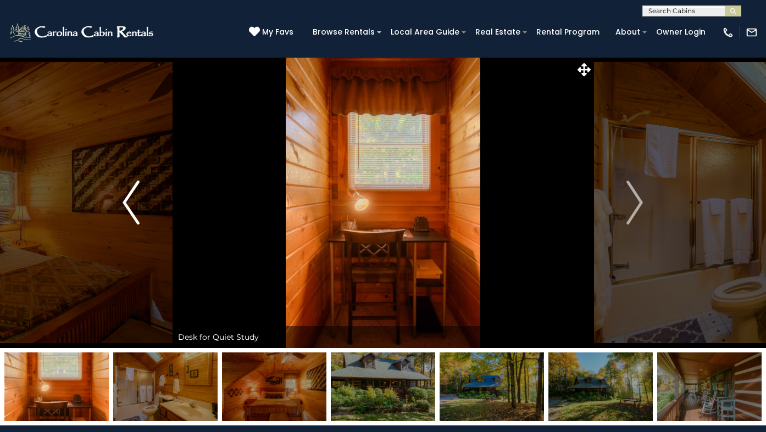
click at [144, 218] on button "Previous" at bounding box center [131, 202] width 82 height 291
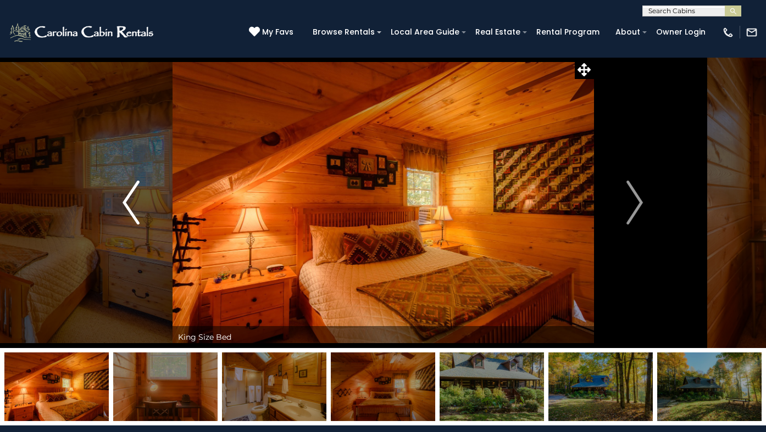
click at [144, 218] on button "Previous" at bounding box center [131, 202] width 82 height 291
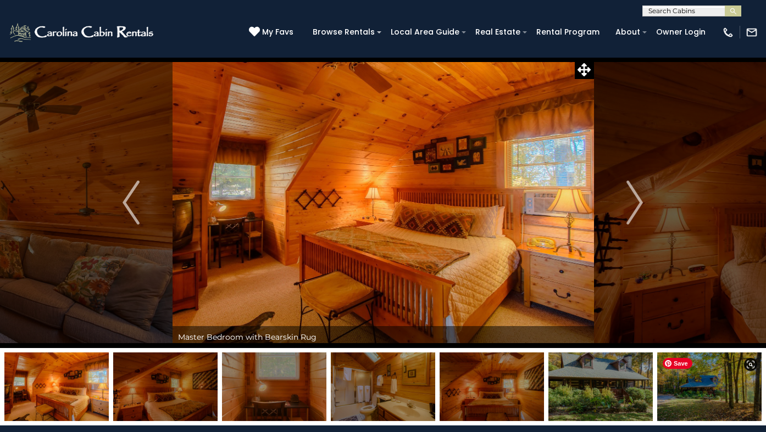
click at [715, 382] on img at bounding box center [709, 387] width 104 height 69
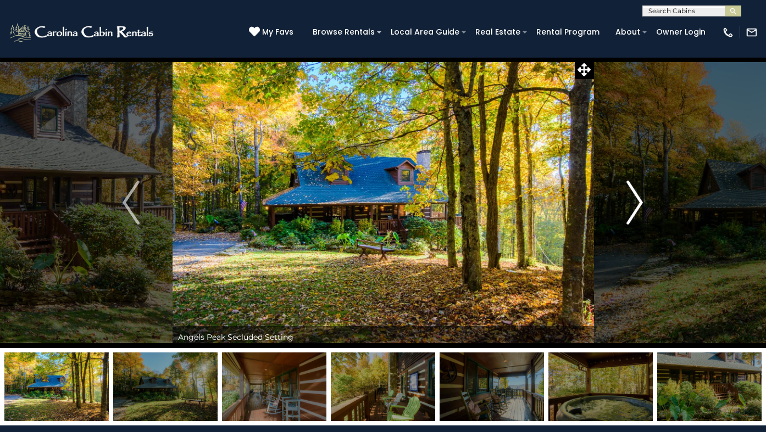
click at [638, 220] on img "Next" at bounding box center [634, 203] width 16 height 44
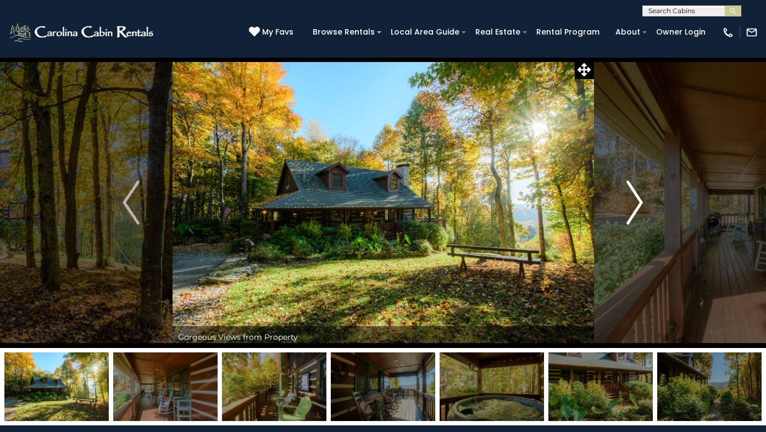
click at [638, 220] on img "Next" at bounding box center [634, 203] width 16 height 44
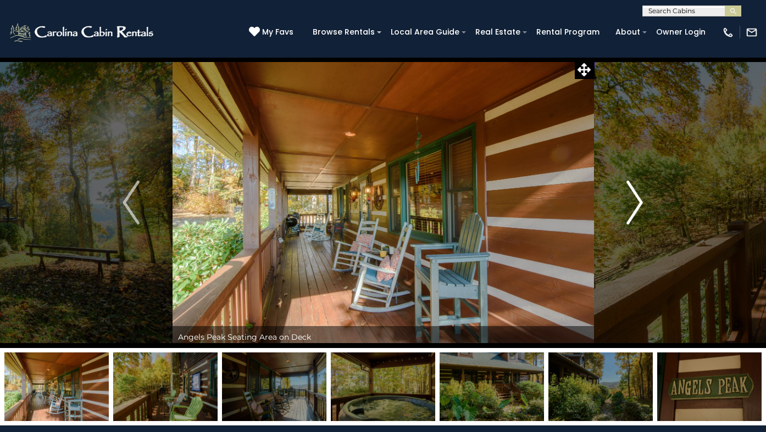
click at [638, 220] on img "Next" at bounding box center [634, 203] width 16 height 44
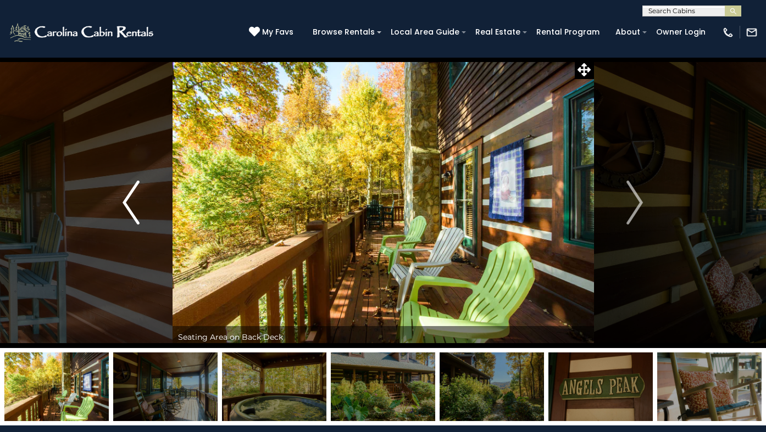
click at [136, 218] on img "Previous" at bounding box center [131, 203] width 16 height 44
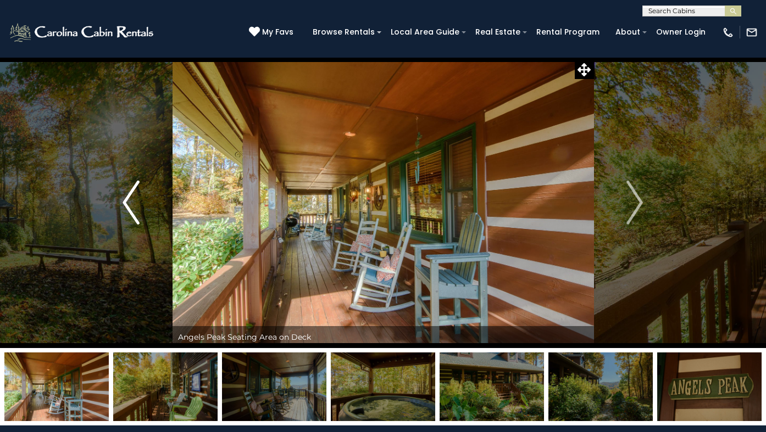
click at [136, 218] on img "Previous" at bounding box center [131, 203] width 16 height 44
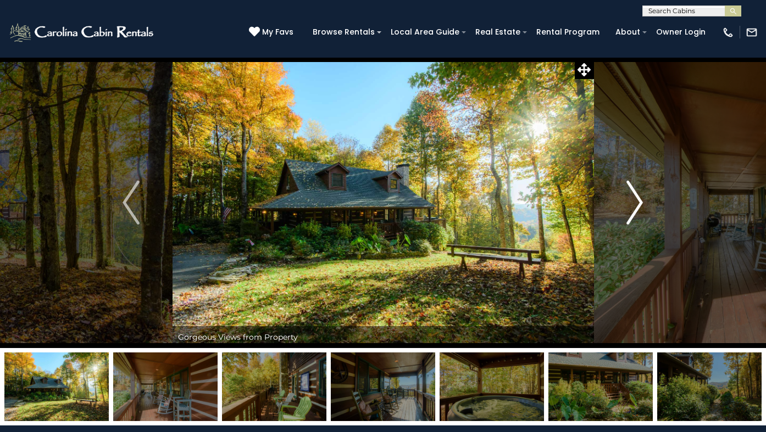
click at [641, 193] on img "Next" at bounding box center [634, 203] width 16 height 44
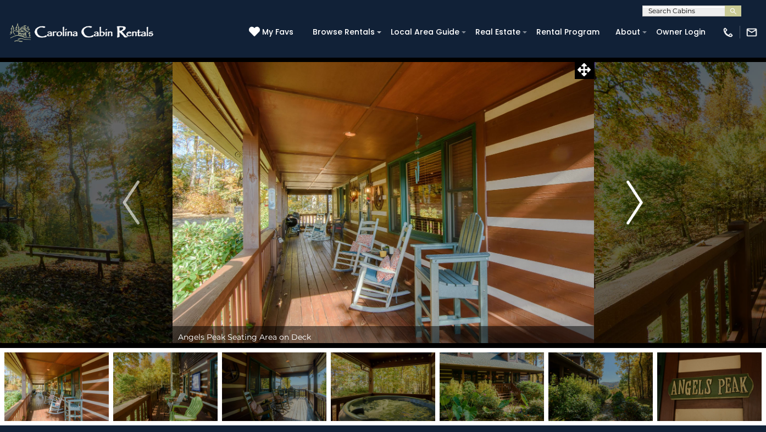
click at [641, 193] on img "Next" at bounding box center [634, 203] width 16 height 44
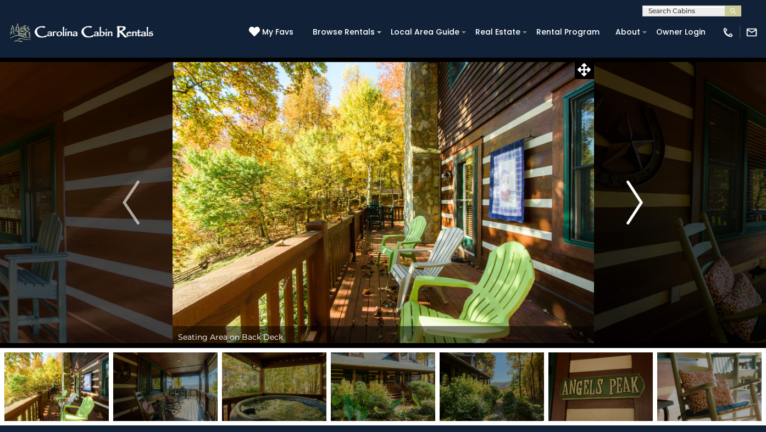
click at [641, 193] on img "Next" at bounding box center [634, 203] width 16 height 44
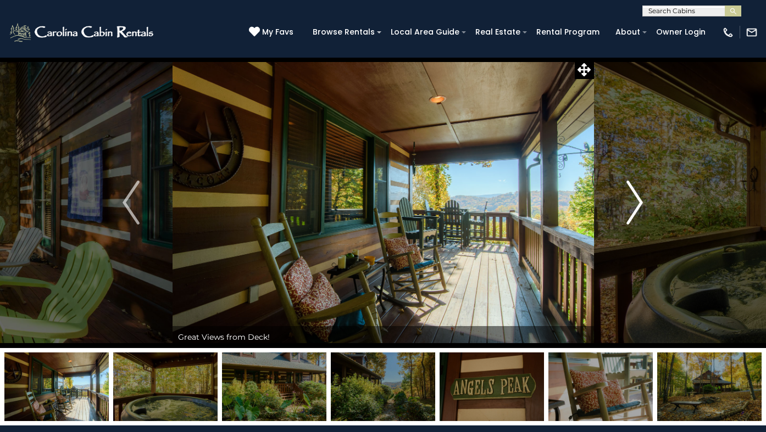
click at [641, 193] on img "Next" at bounding box center [634, 203] width 16 height 44
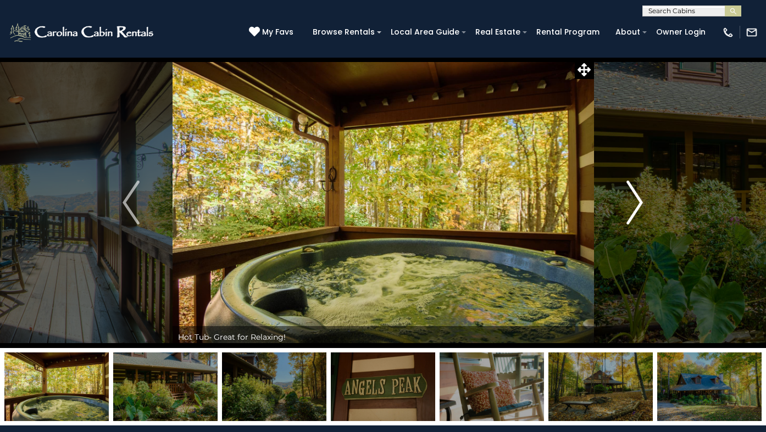
click at [641, 193] on img "Next" at bounding box center [634, 203] width 16 height 44
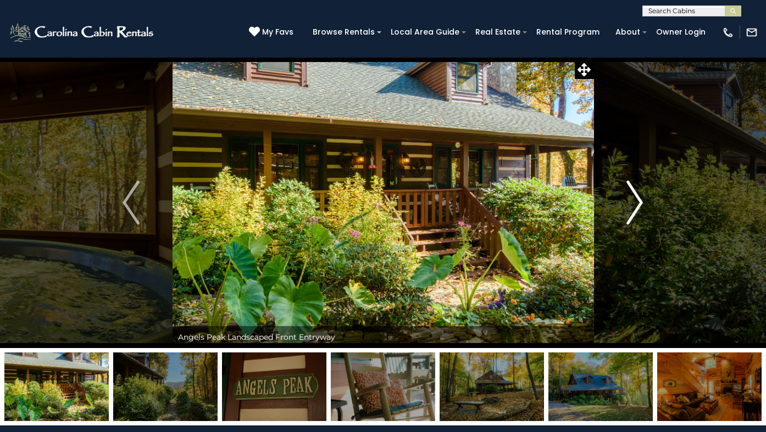
click at [641, 193] on img "Next" at bounding box center [634, 203] width 16 height 44
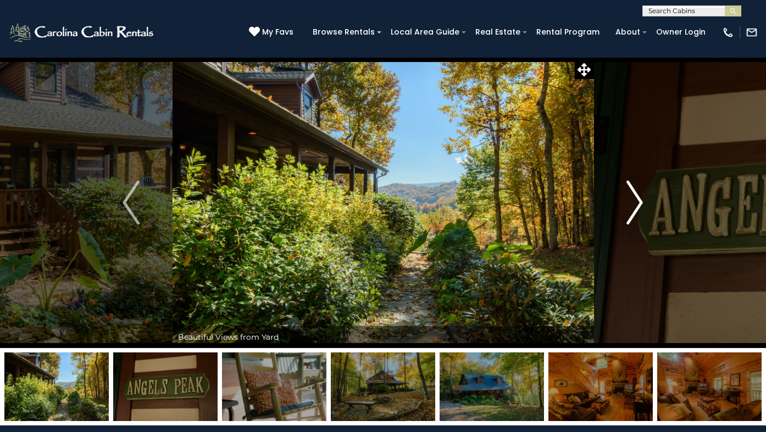
click at [641, 193] on img "Next" at bounding box center [634, 203] width 16 height 44
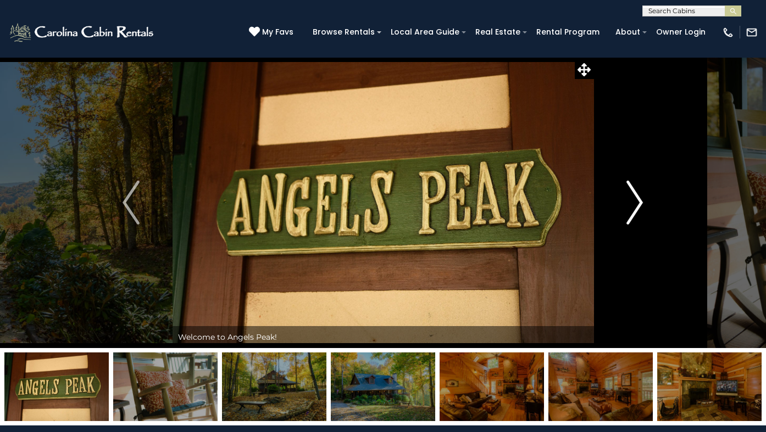
click at [641, 193] on img "Next" at bounding box center [634, 203] width 16 height 44
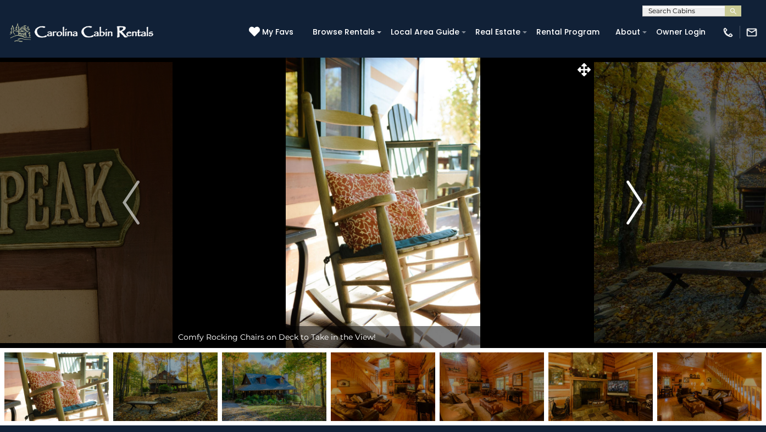
click at [641, 193] on img "Next" at bounding box center [634, 203] width 16 height 44
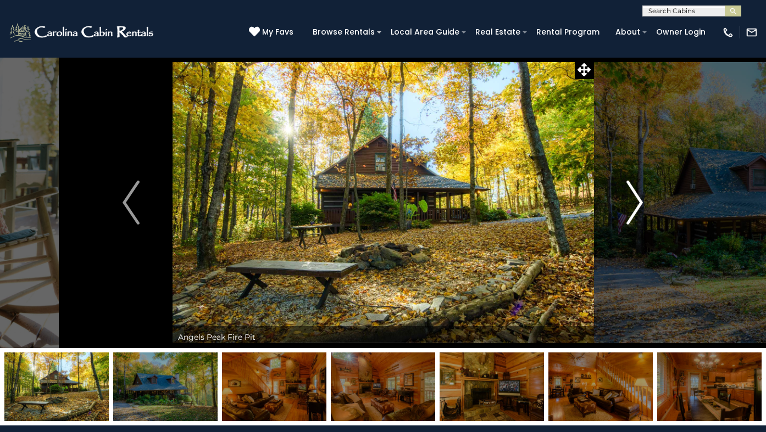
click at [641, 193] on img "Next" at bounding box center [634, 203] width 16 height 44
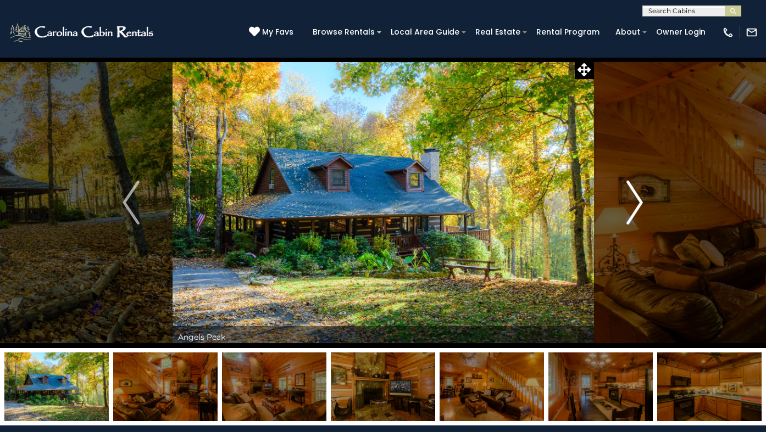
click at [641, 193] on img "Next" at bounding box center [634, 203] width 16 height 44
